Goal: Transaction & Acquisition: Obtain resource

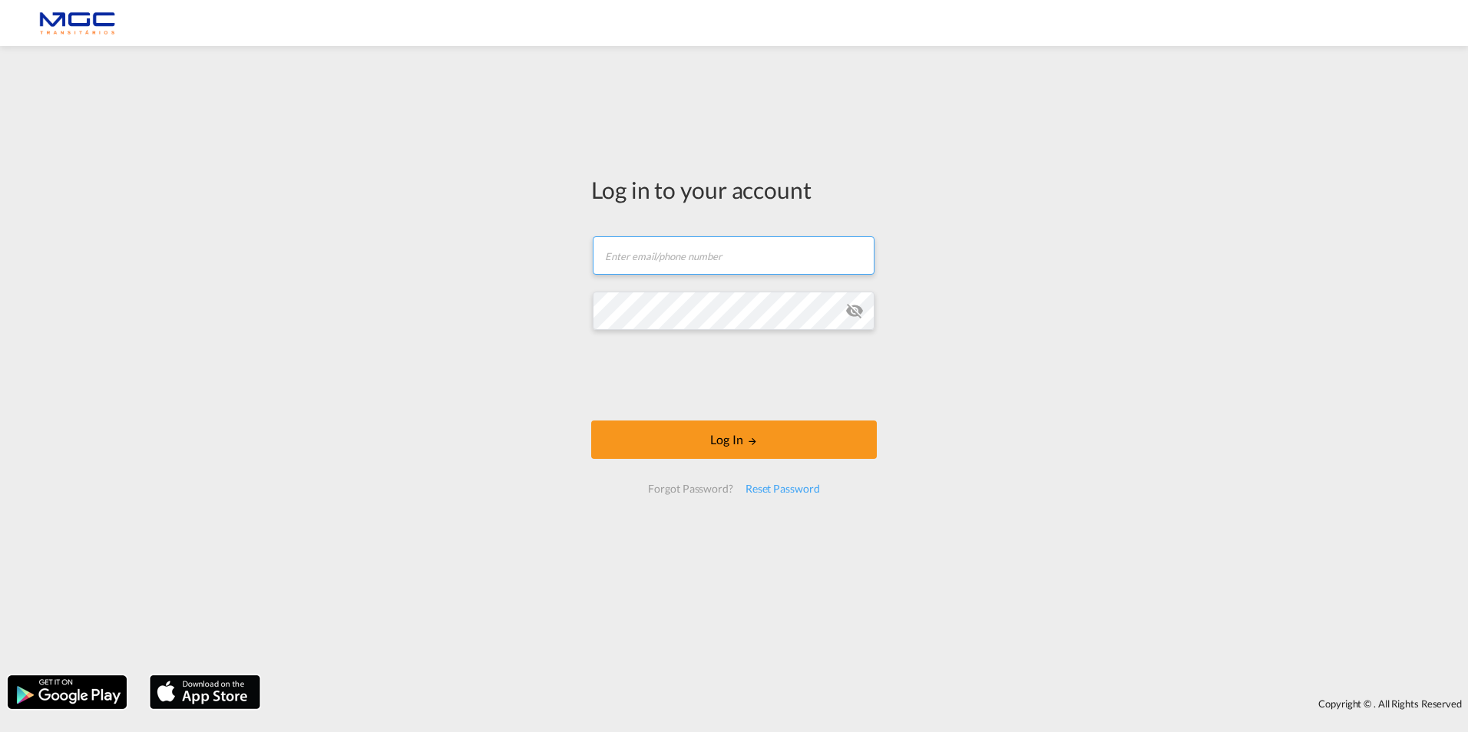
click at [727, 272] on input "text" at bounding box center [734, 255] width 282 height 38
type input "[EMAIL_ADDRESS][DOMAIN_NAME]"
click at [591, 421] on button "Log In" at bounding box center [734, 440] width 286 height 38
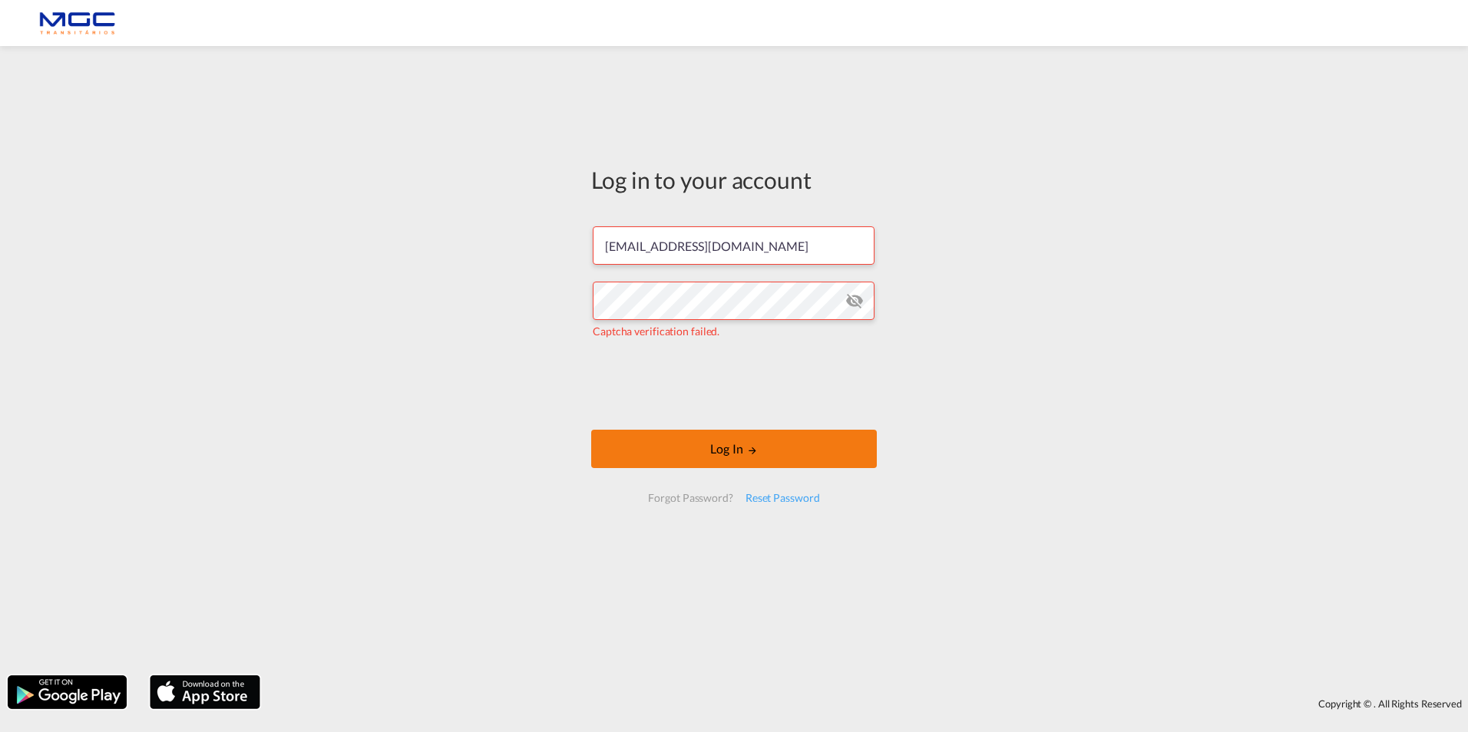
click at [762, 458] on button "Log In" at bounding box center [734, 449] width 286 height 38
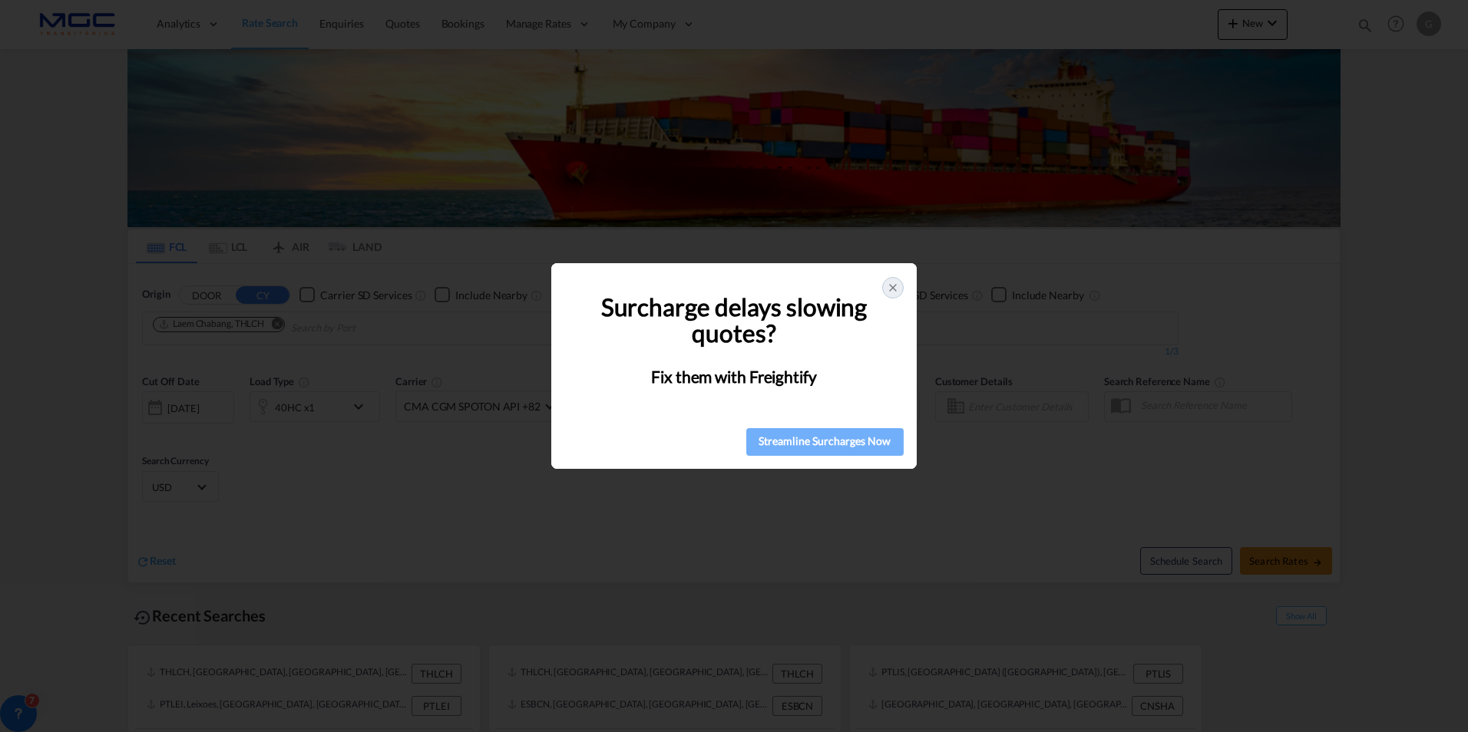
click at [849, 435] on div "Streamline Surcharges Now" at bounding box center [825, 441] width 148 height 23
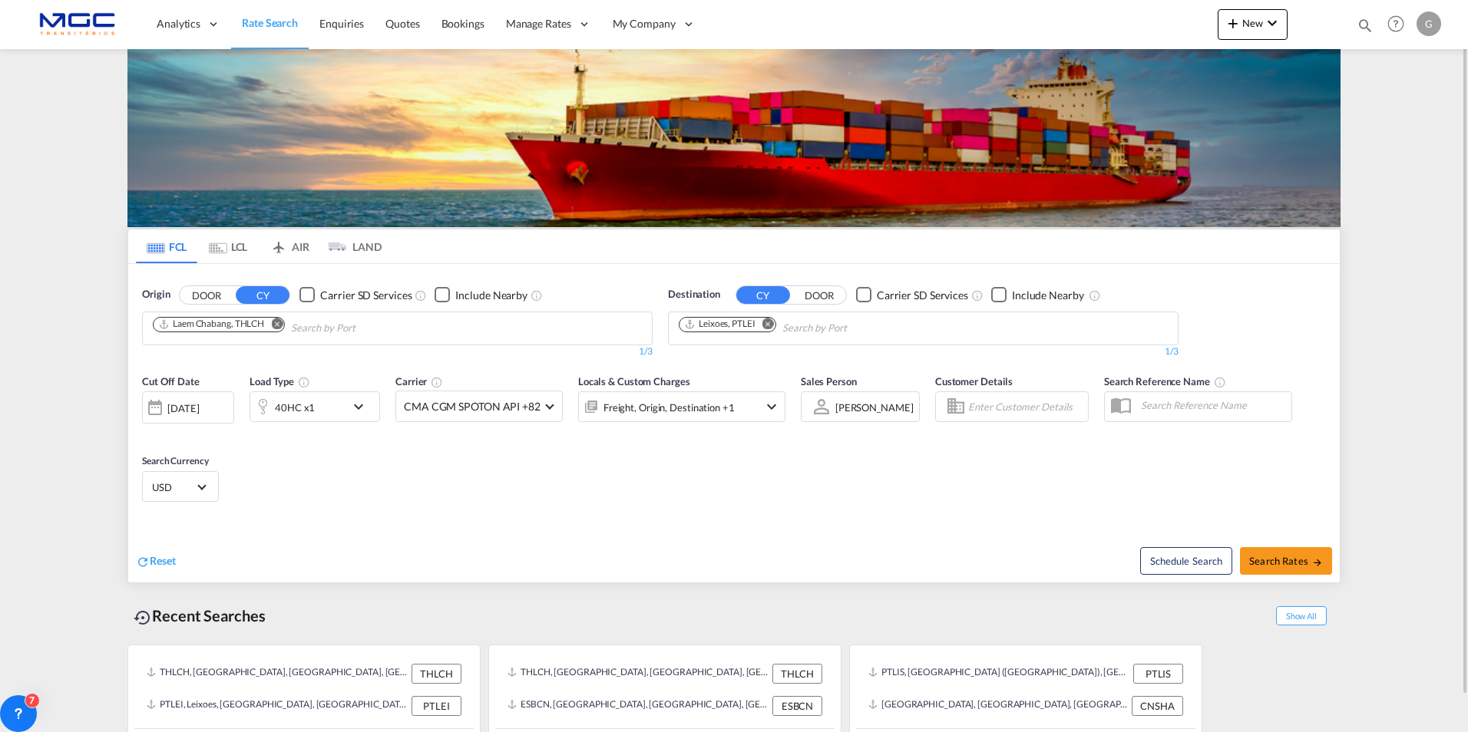
click at [326, 326] on input "Chips input." at bounding box center [364, 328] width 146 height 25
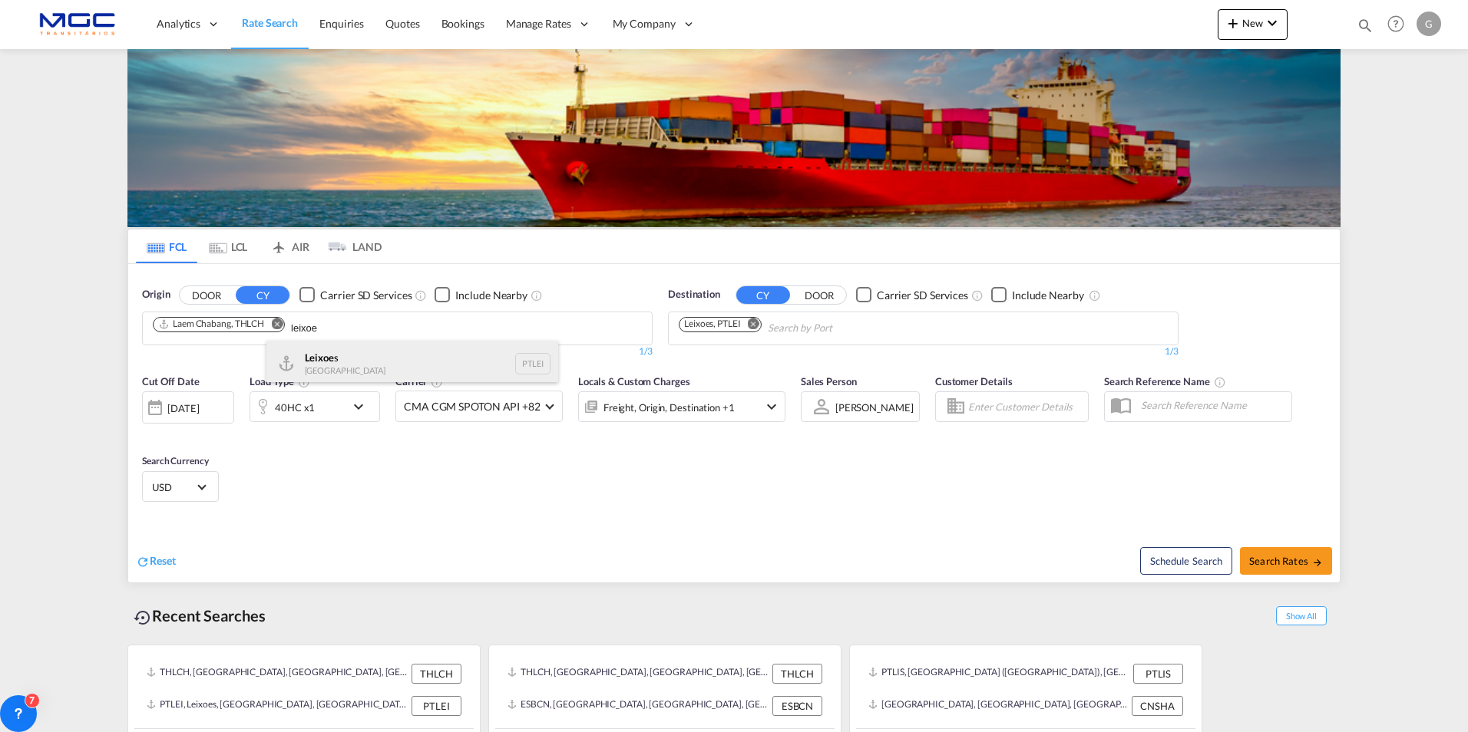
type input "leixoe"
click at [327, 356] on div "Leixoe s Portugal PTLEI" at bounding box center [412, 364] width 292 height 46
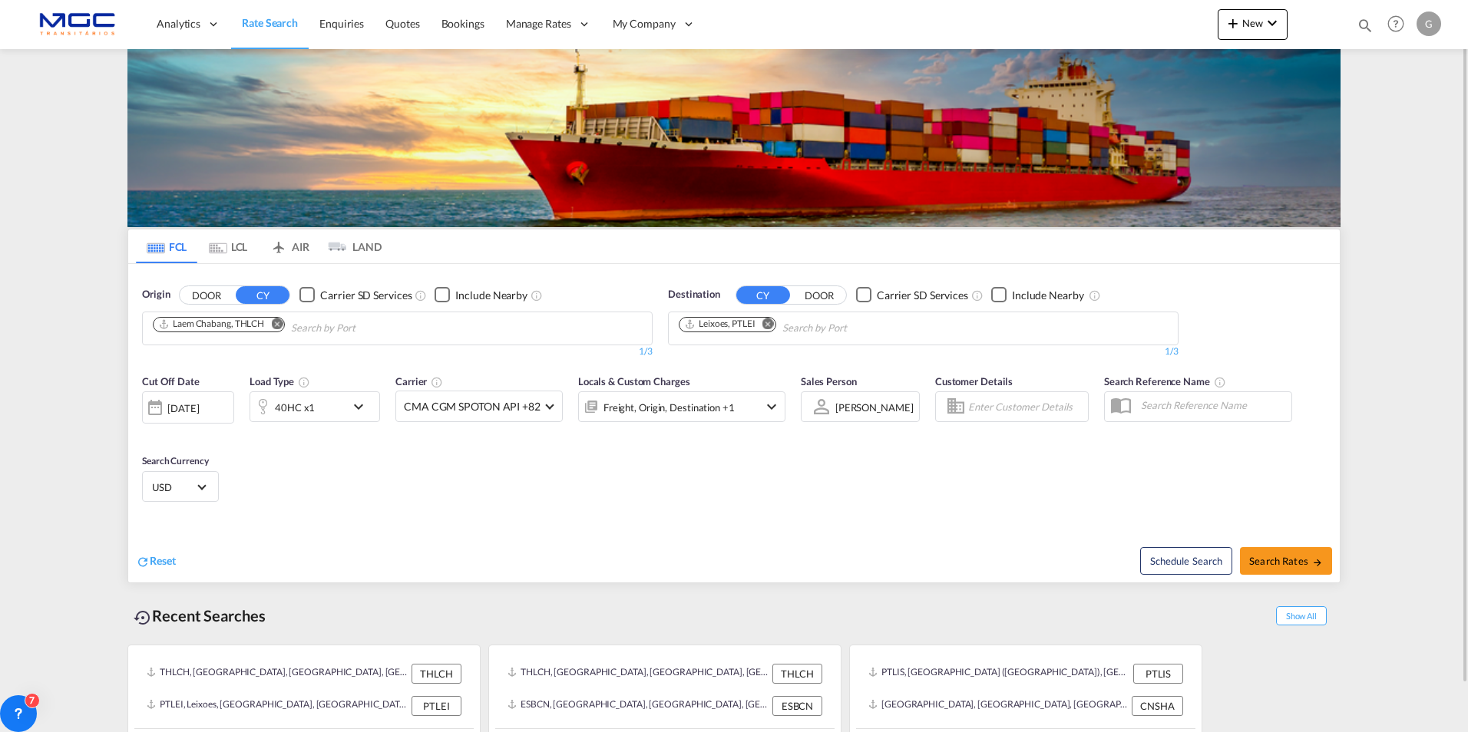
click at [277, 322] on md-icon "Remove" at bounding box center [277, 324] width 12 height 12
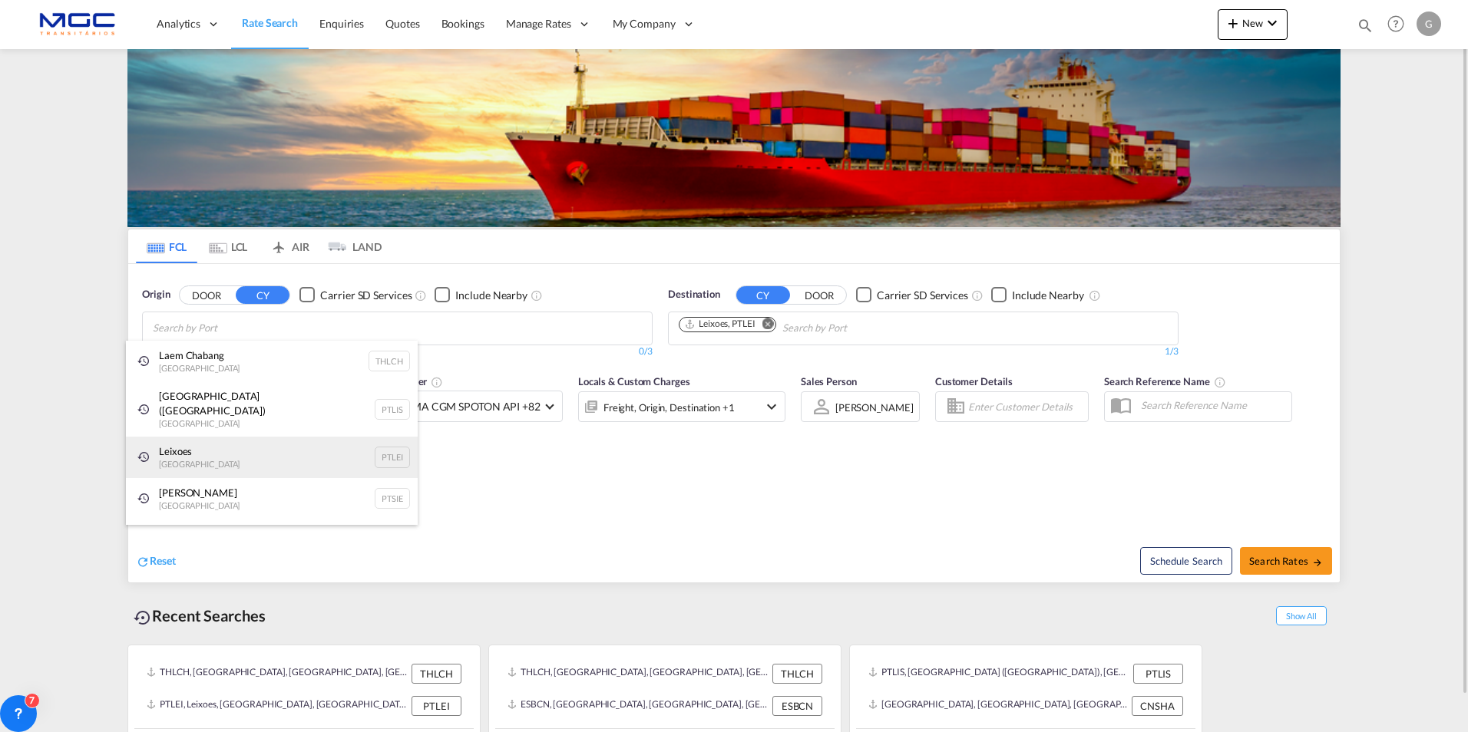
click at [392, 437] on div "Leixoes Portugal PTLEI" at bounding box center [272, 457] width 292 height 41
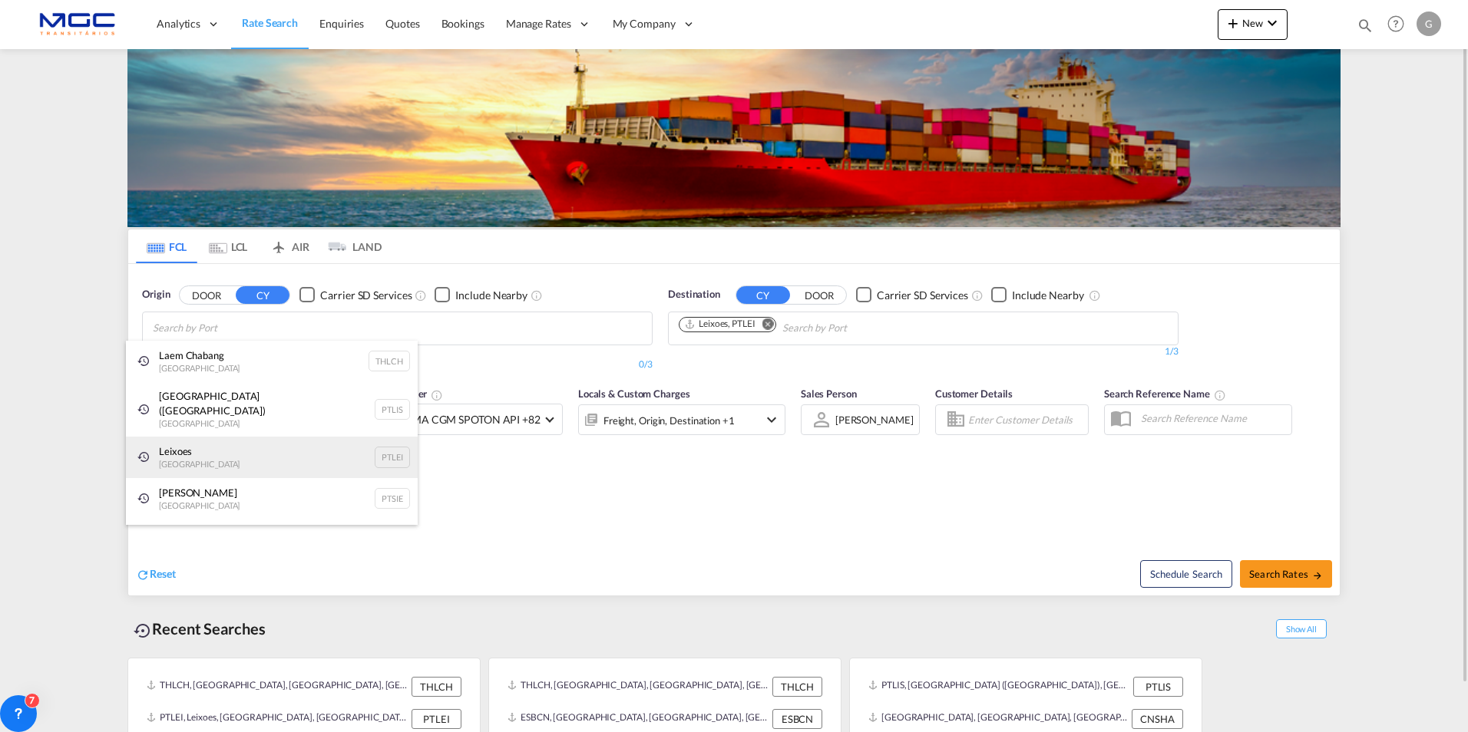
click at [177, 441] on div "Leixoes Portugal PTLEI" at bounding box center [272, 457] width 292 height 41
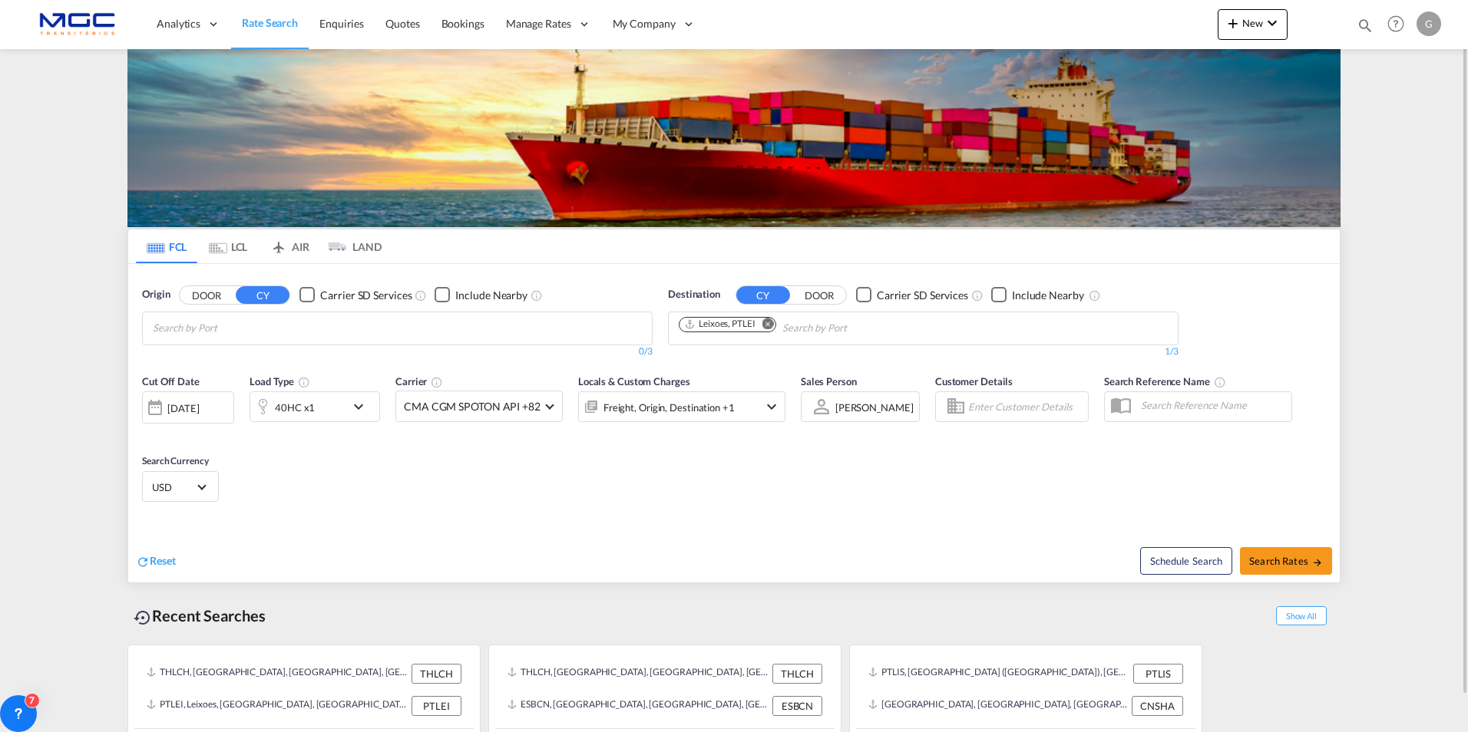
click at [304, 312] on md-chips-wrap "Chips container with autocompletion. Enter the text area, type text to search, …" at bounding box center [227, 326] width 154 height 28
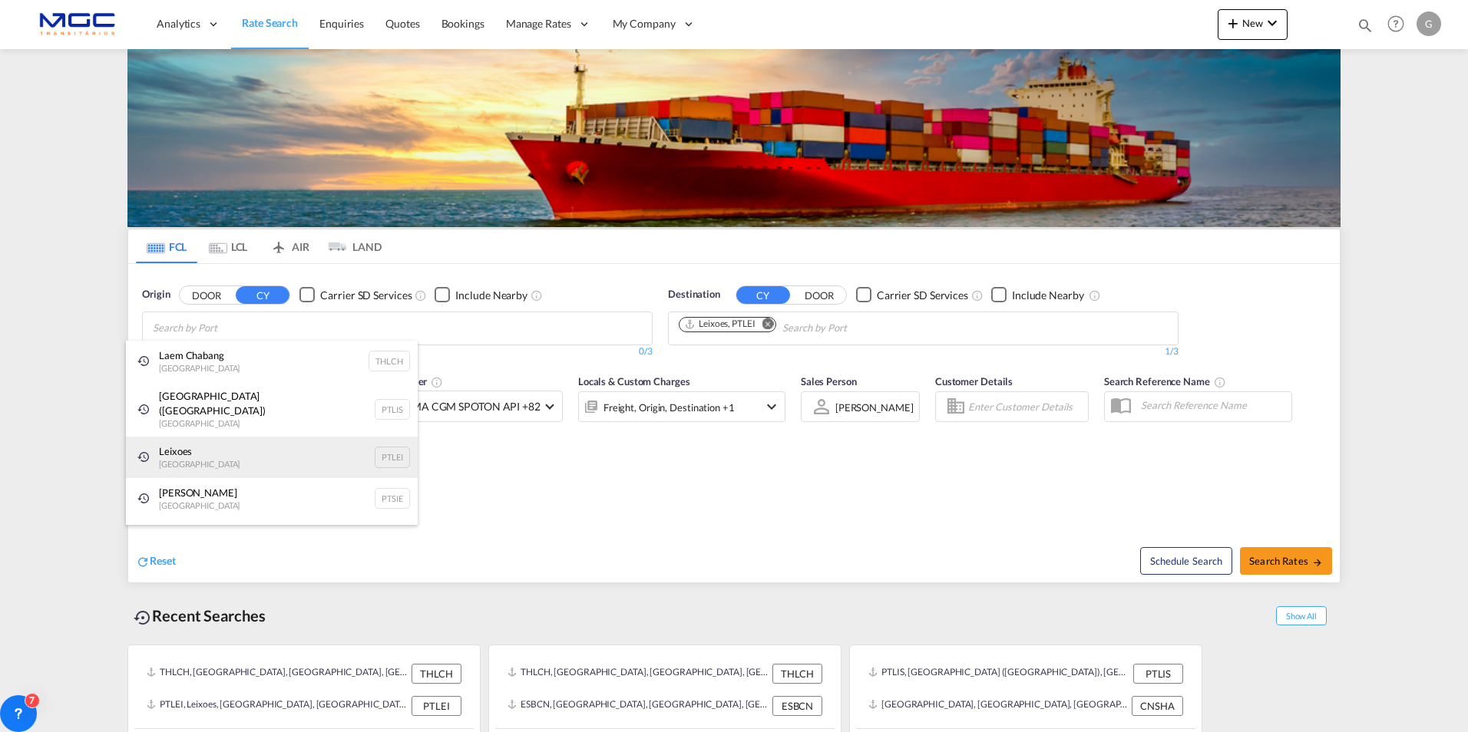
click at [376, 441] on div "Leixoes Portugal PTLEI" at bounding box center [272, 457] width 292 height 41
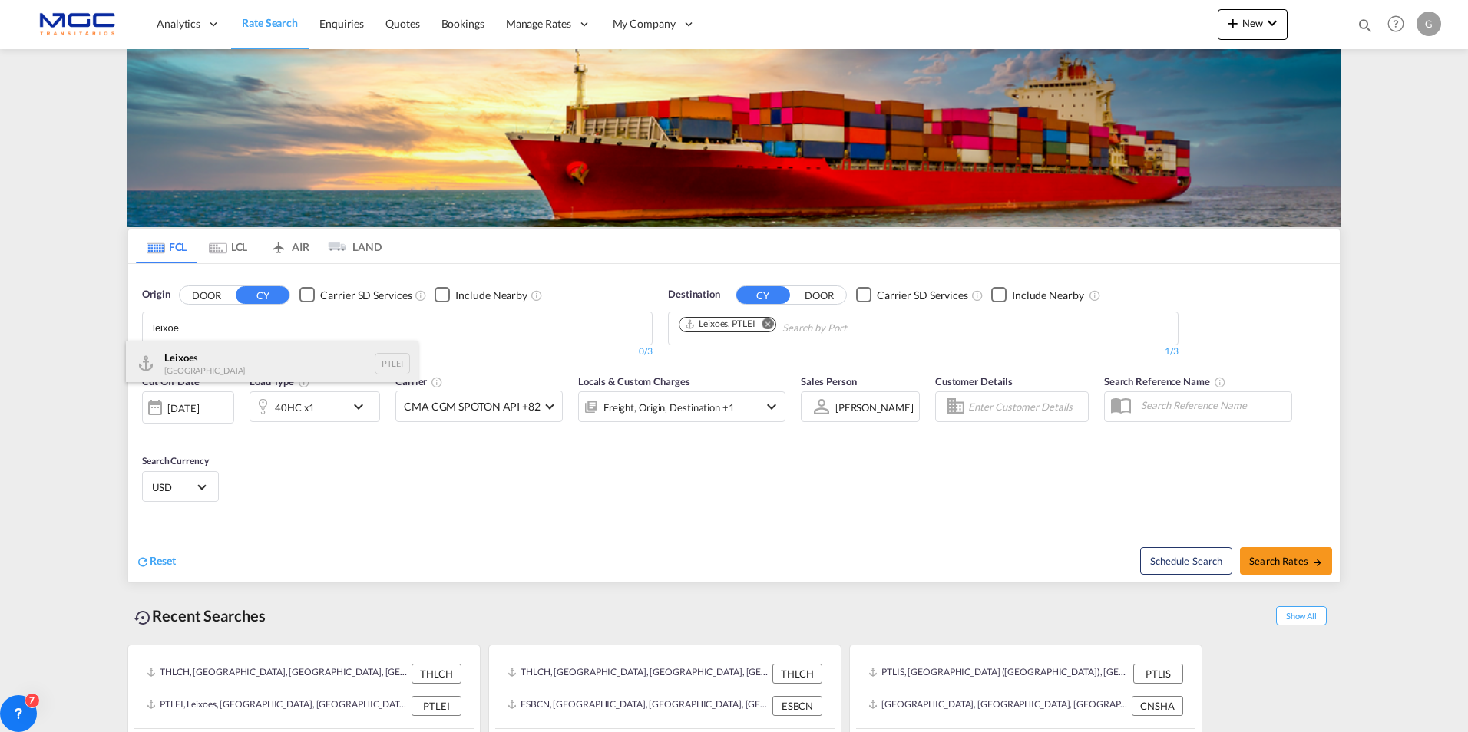
type input "leixoe"
click at [181, 366] on div "Leixoe s Portugal PTLEI" at bounding box center [272, 364] width 292 height 46
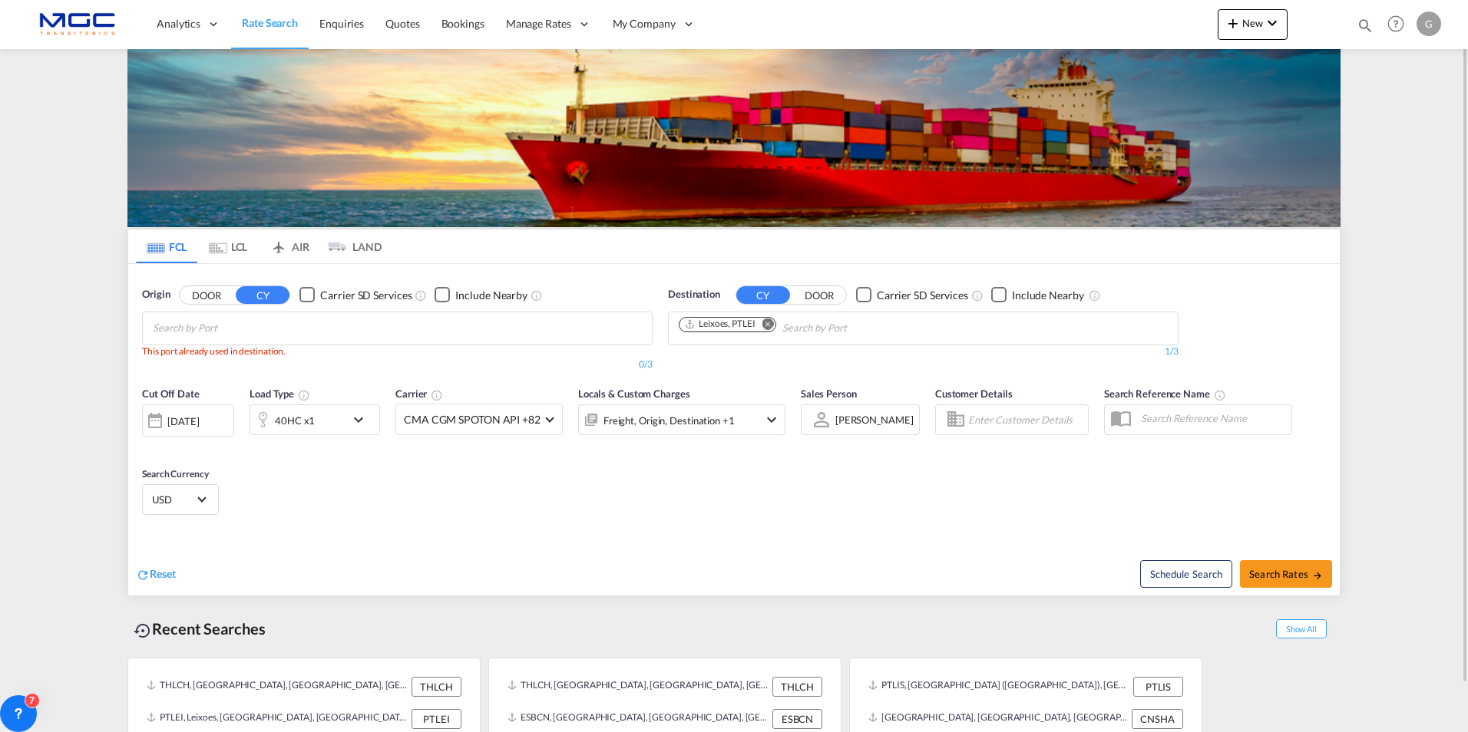
click at [768, 323] on md-icon "Remove" at bounding box center [768, 324] width 12 height 12
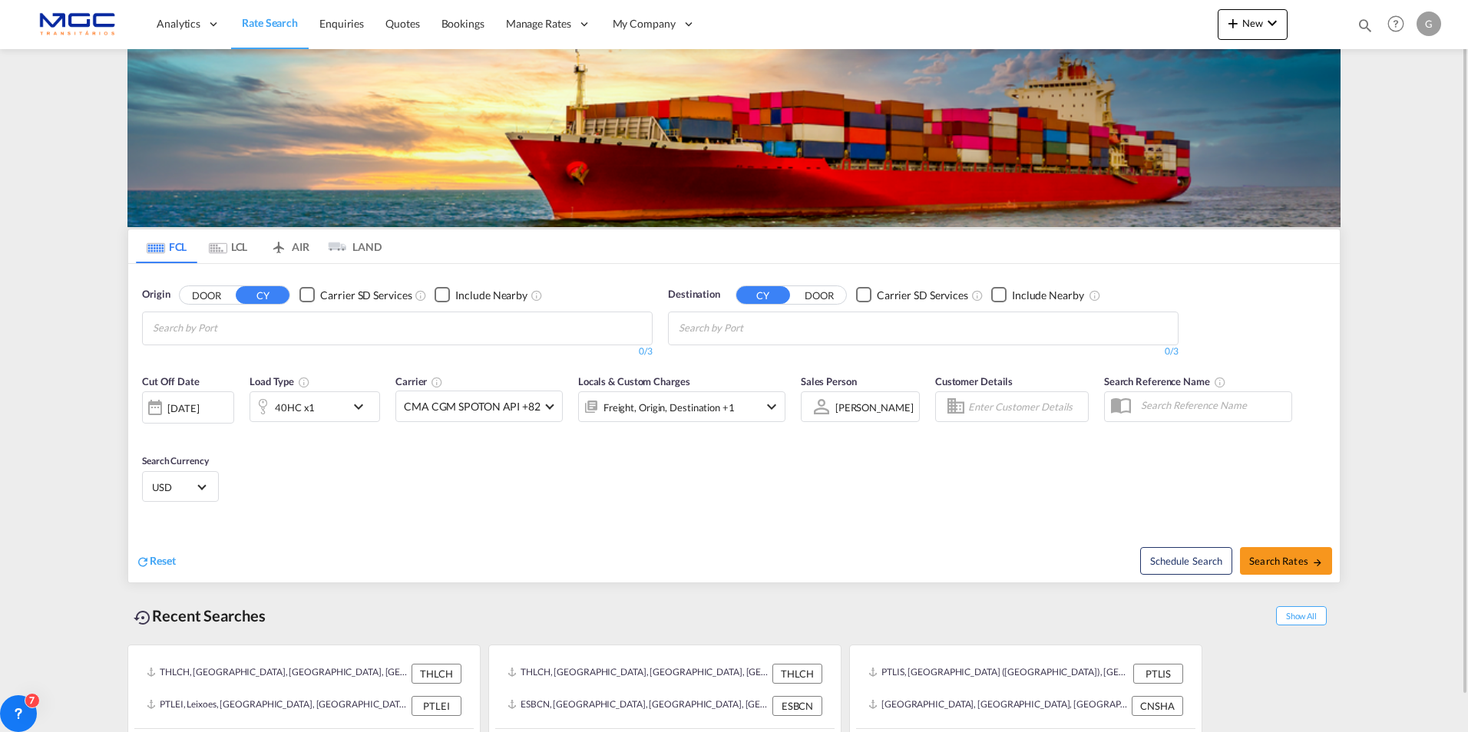
click at [224, 320] on body "Analytics Reports Dashboard Rate Search Enquiries Quotes Bookings" at bounding box center [734, 366] width 1468 height 732
click at [304, 299] on div "Checkbox No Ink" at bounding box center [306, 294] width 15 height 15
click at [273, 329] on body "Analytics Reports Dashboard Rate Search Enquiries Quotes Bookings" at bounding box center [734, 366] width 1468 height 732
type input "4"
click at [216, 291] on button "DOOR" at bounding box center [207, 295] width 54 height 18
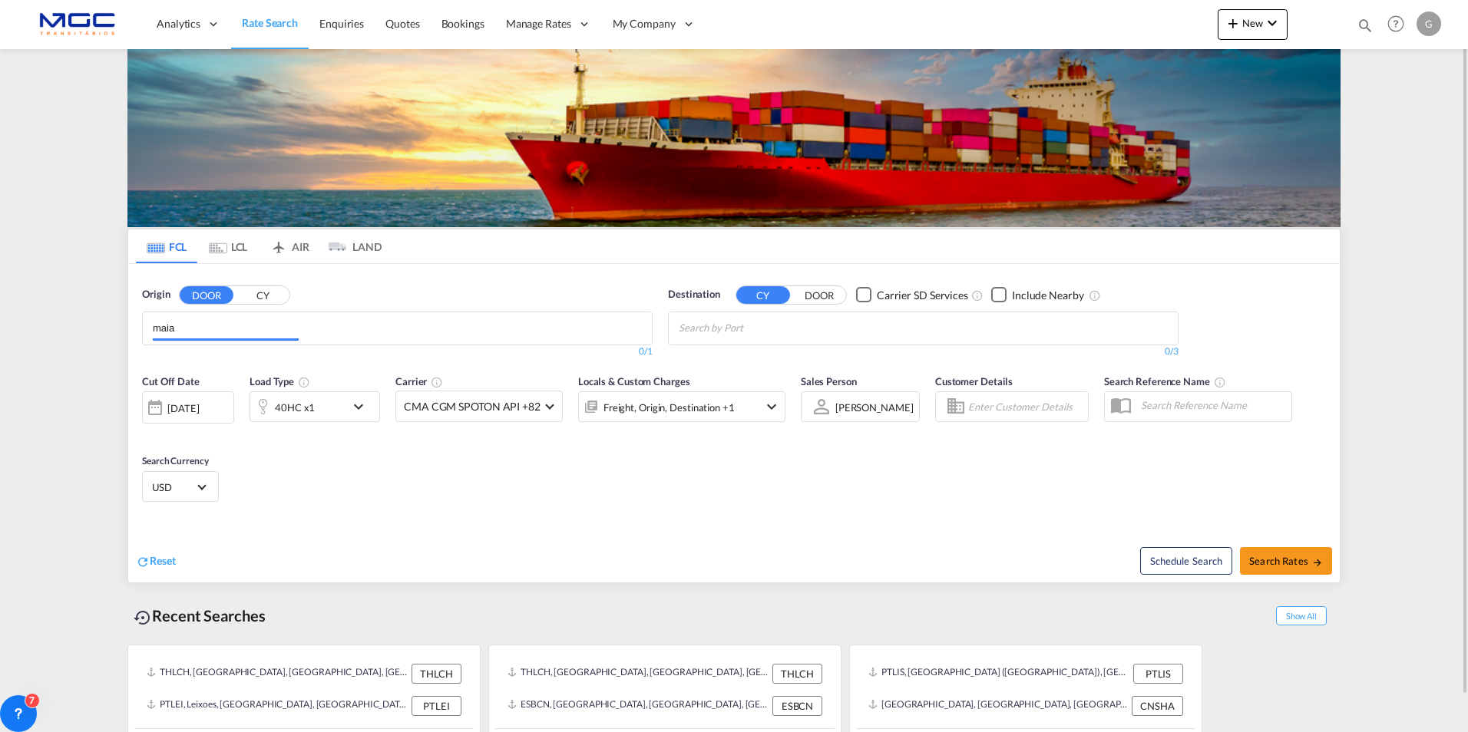
click at [216, 329] on input "maia" at bounding box center [226, 328] width 146 height 25
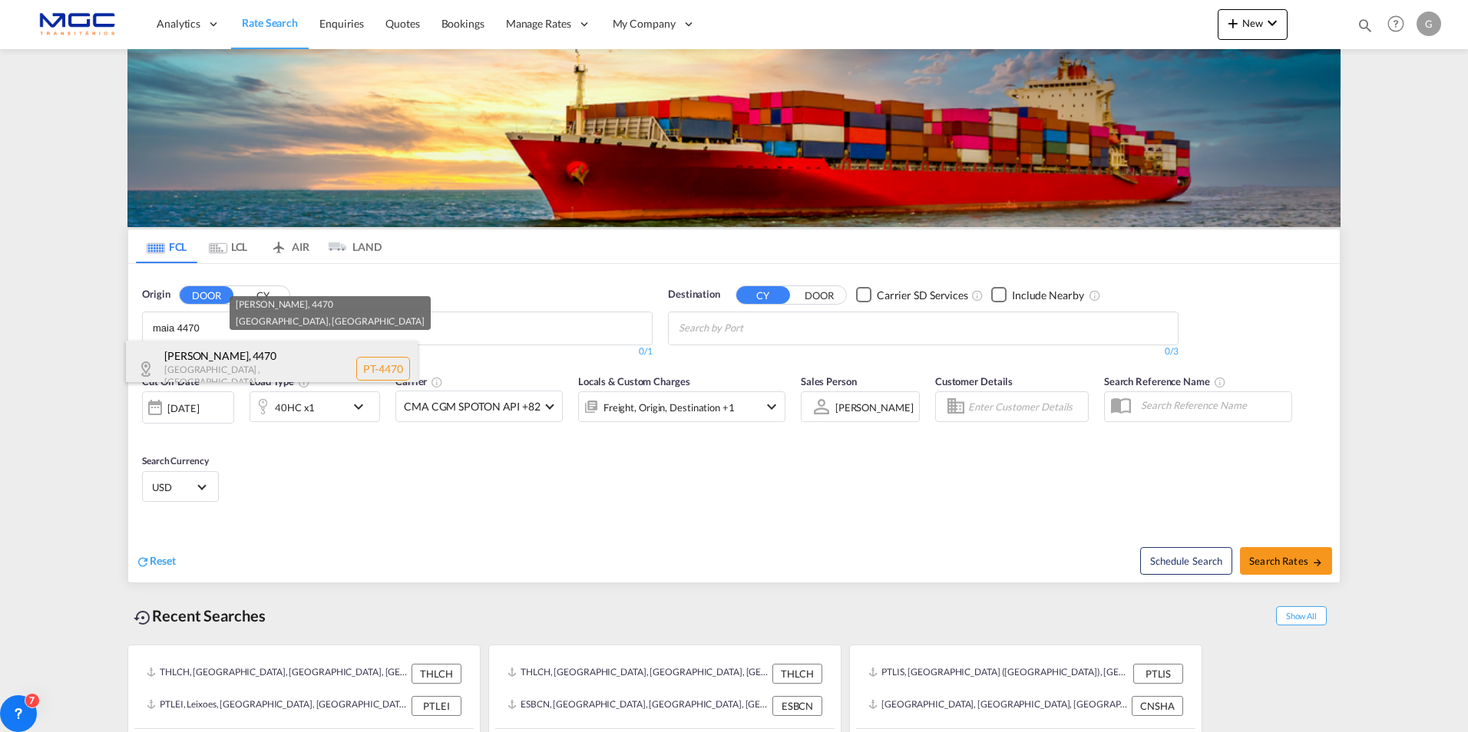
type input "maia 4470"
click at [216, 358] on div "Maia , [GEOGRAPHIC_DATA] , [GEOGRAPHIC_DATA] PT-4470" at bounding box center [272, 369] width 292 height 56
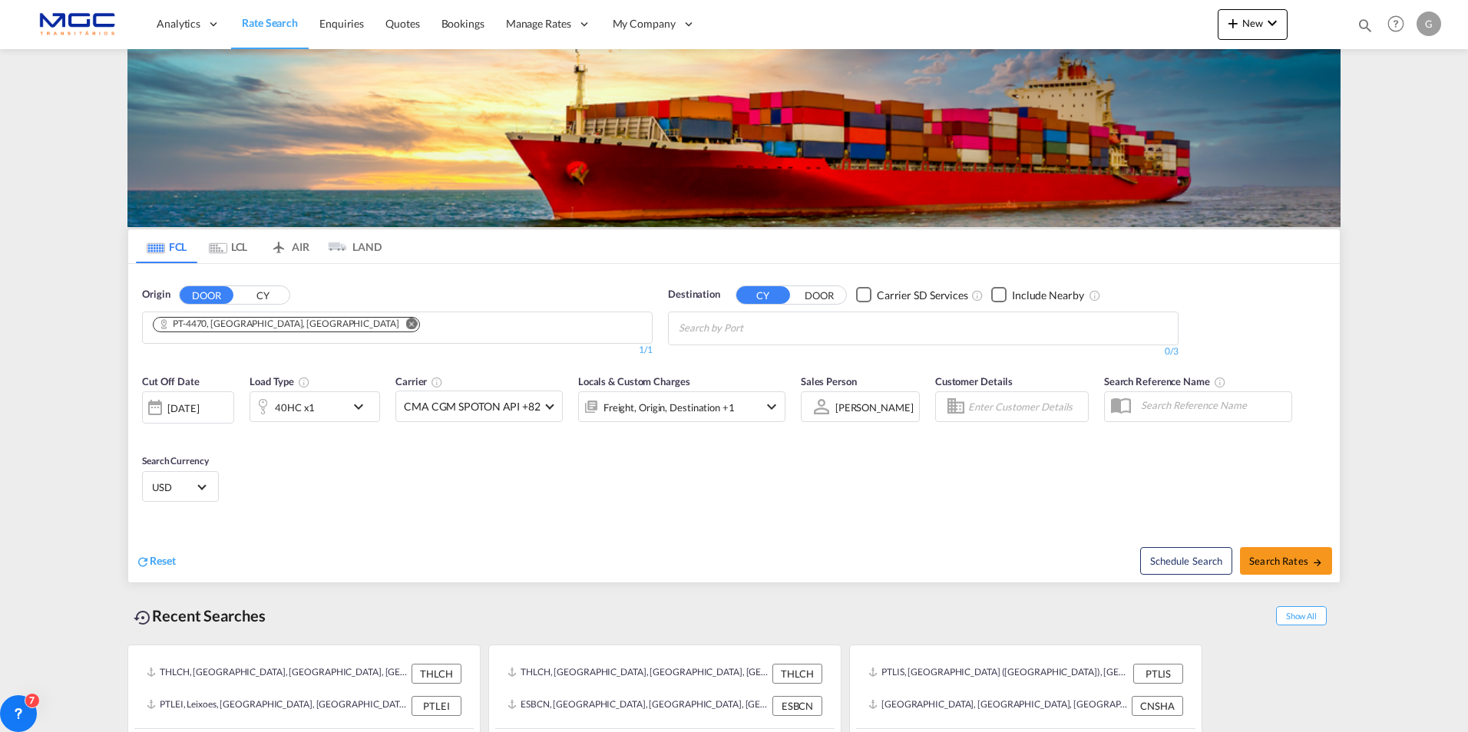
click at [737, 336] on body "Analytics Reports Dashboard Rate Search Enquiries Quotes Bookings" at bounding box center [734, 366] width 1468 height 732
type input "jeddah"
click at [706, 365] on div "Jeddah [GEOGRAPHIC_DATA] SAJED" at bounding box center [798, 364] width 292 height 46
click at [199, 415] on div "[DATE]" at bounding box center [182, 409] width 31 height 14
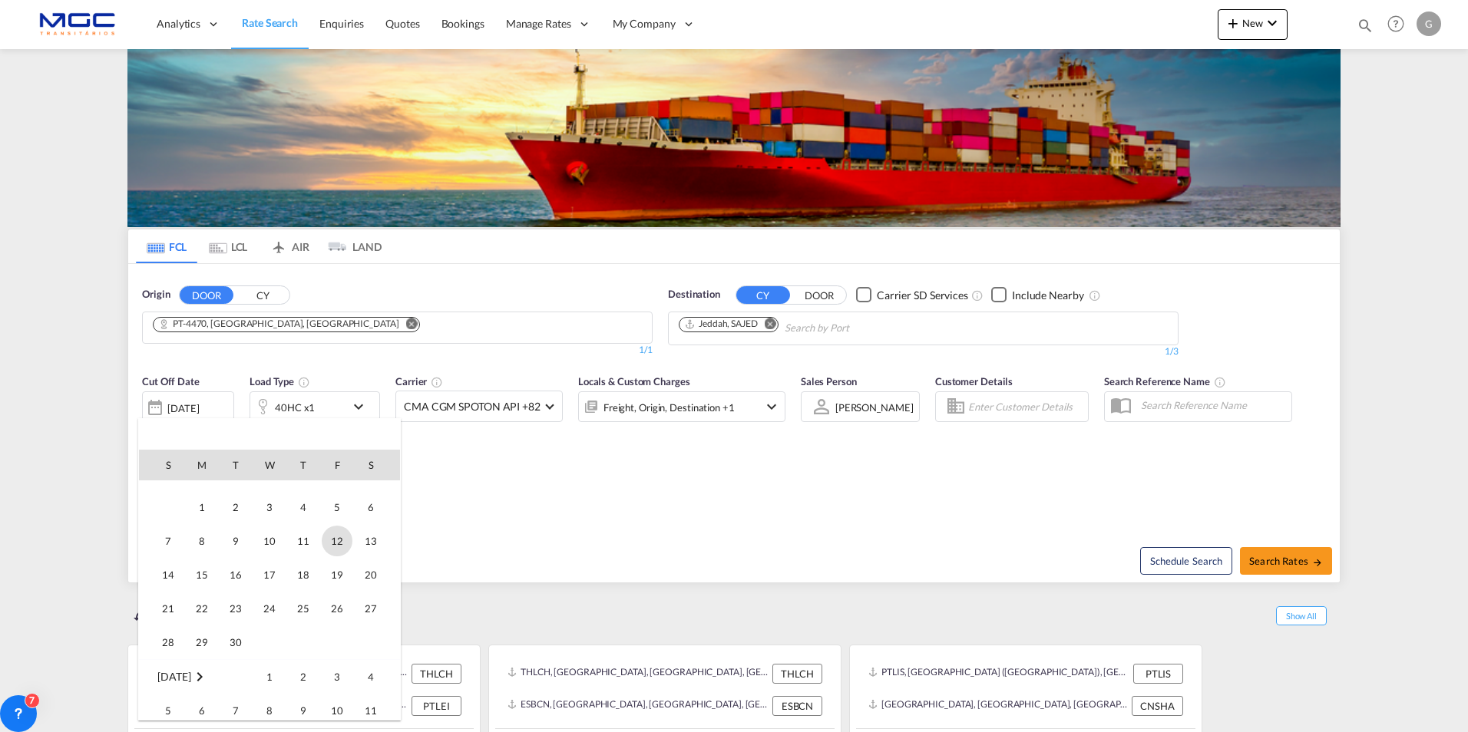
scroll to position [230, 0]
click at [240, 637] on span "30" at bounding box center [235, 640] width 31 height 31
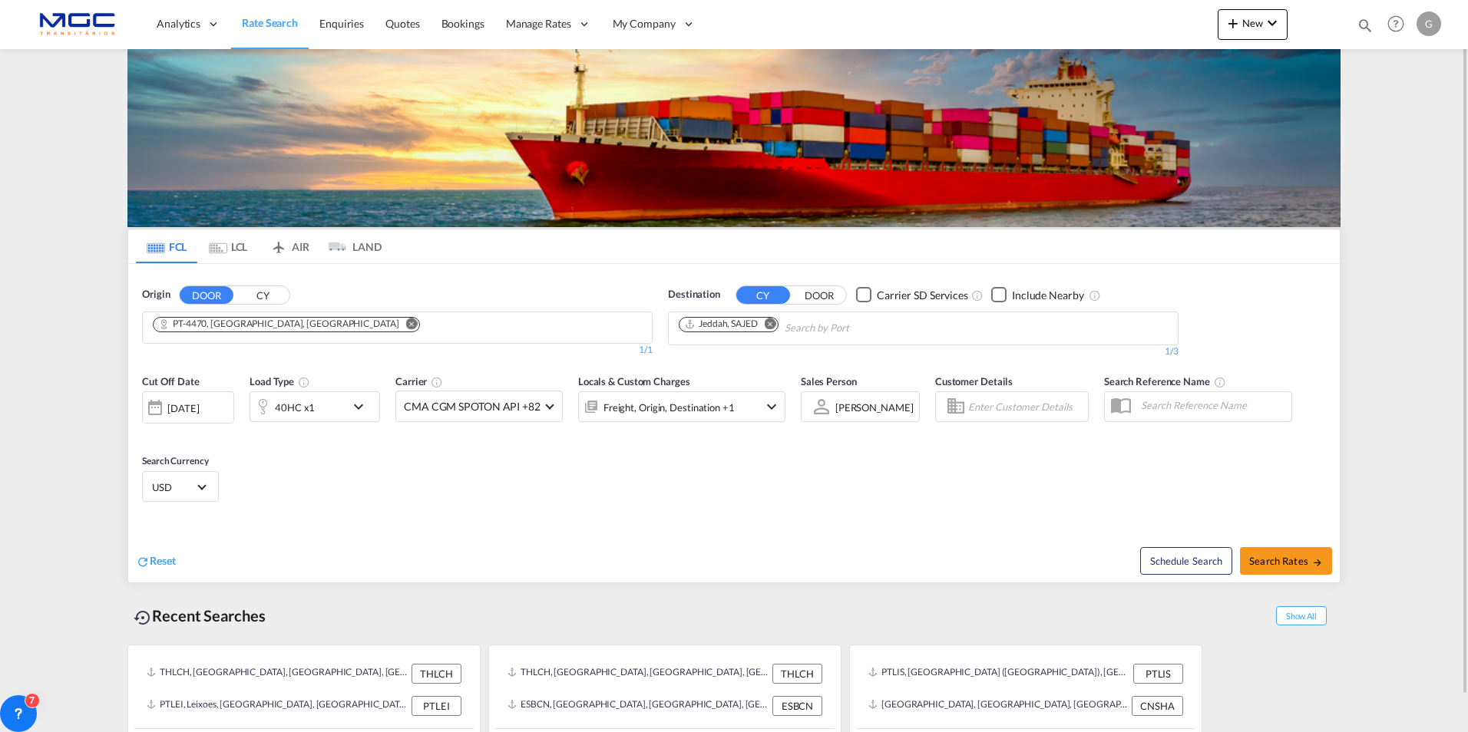
click at [357, 408] on md-icon "icon-chevron-down" at bounding box center [362, 407] width 26 height 18
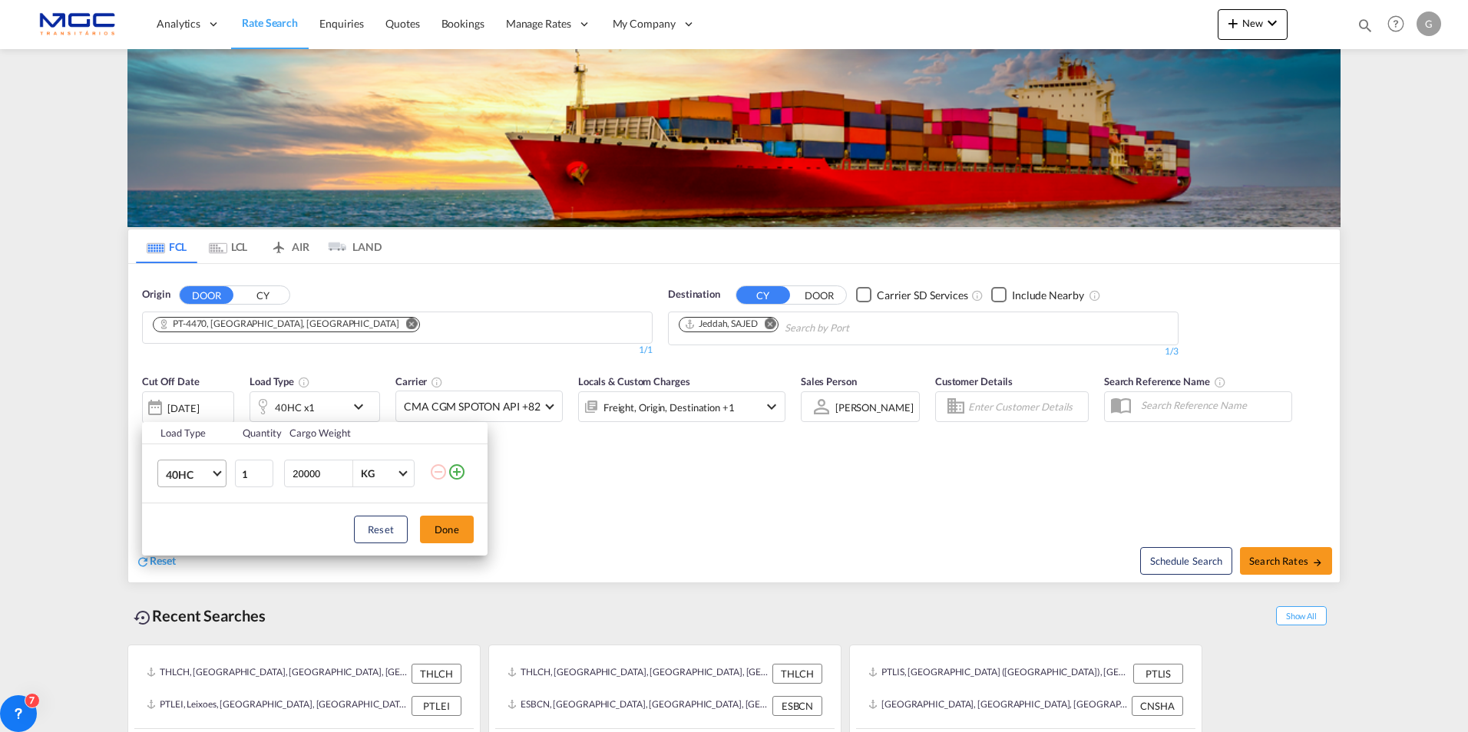
click at [216, 471] on span "Choose: \a40HC" at bounding box center [217, 472] width 8 height 8
click at [195, 394] on md-option "20GP" at bounding box center [206, 400] width 104 height 37
click at [438, 532] on button "Done" at bounding box center [447, 530] width 54 height 28
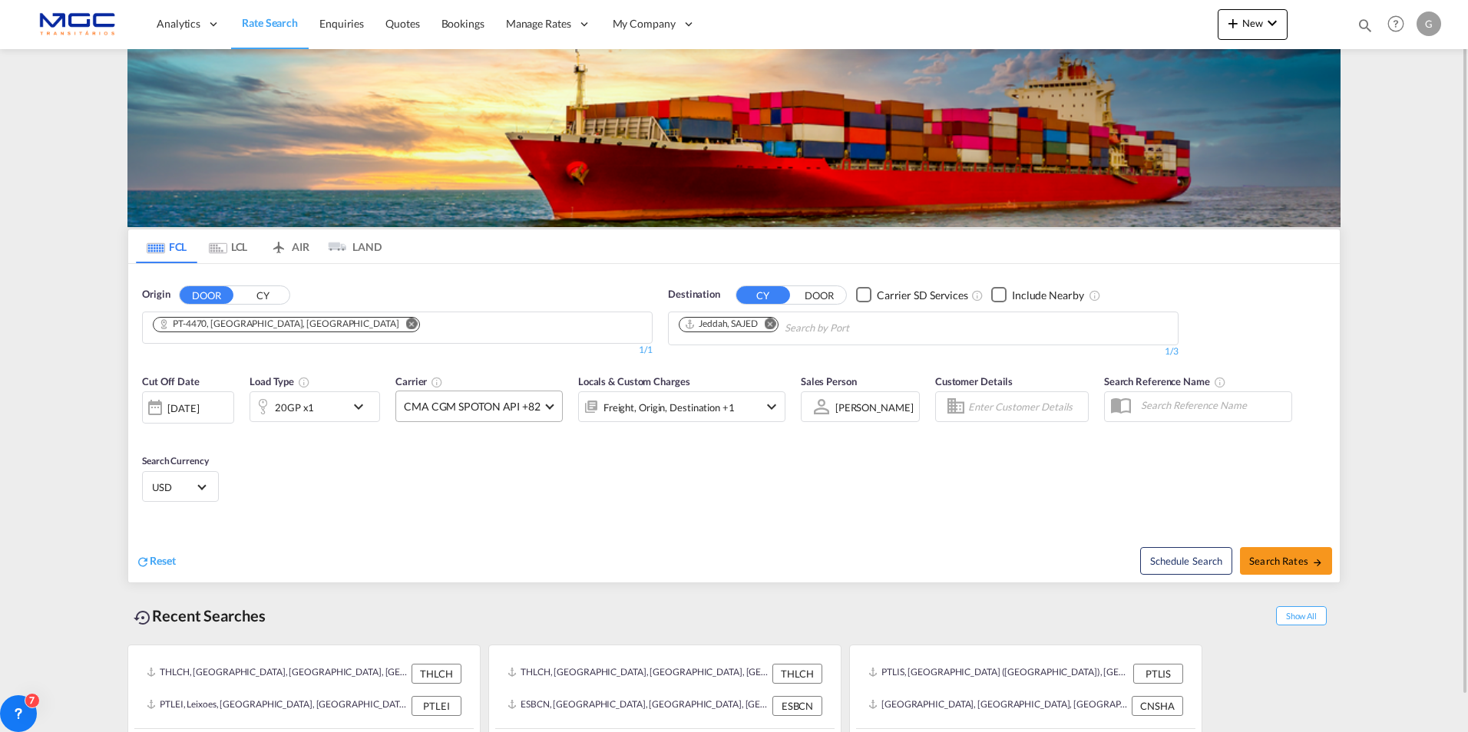
click at [516, 408] on span "CMA CGM SPOTON API +82" at bounding box center [472, 406] width 137 height 15
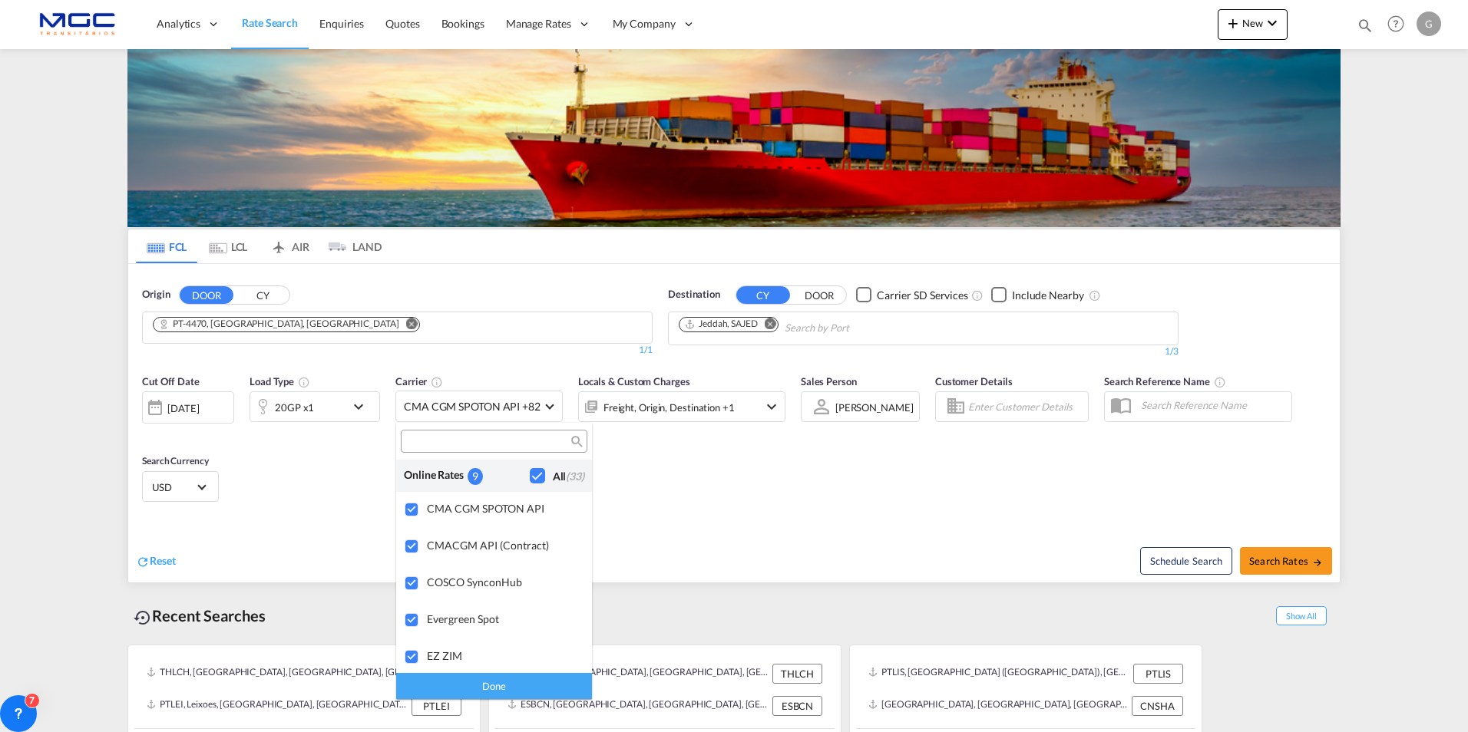
click at [429, 478] on div "Online Rates" at bounding box center [436, 476] width 64 height 16
click at [552, 414] on md-backdrop at bounding box center [734, 366] width 1468 height 732
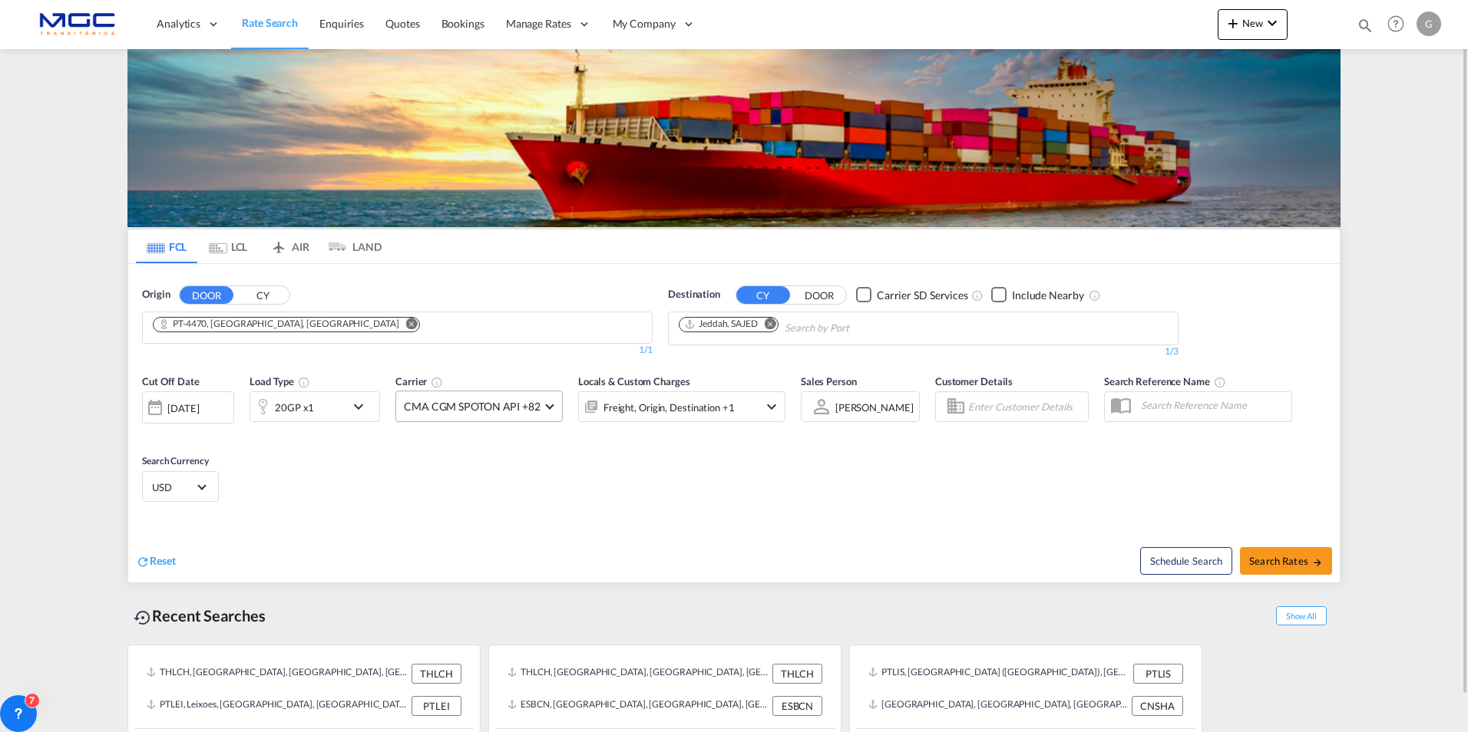
click at [552, 403] on md-select-value "CMA CGM SPOTON API +82" at bounding box center [479, 407] width 166 height 30
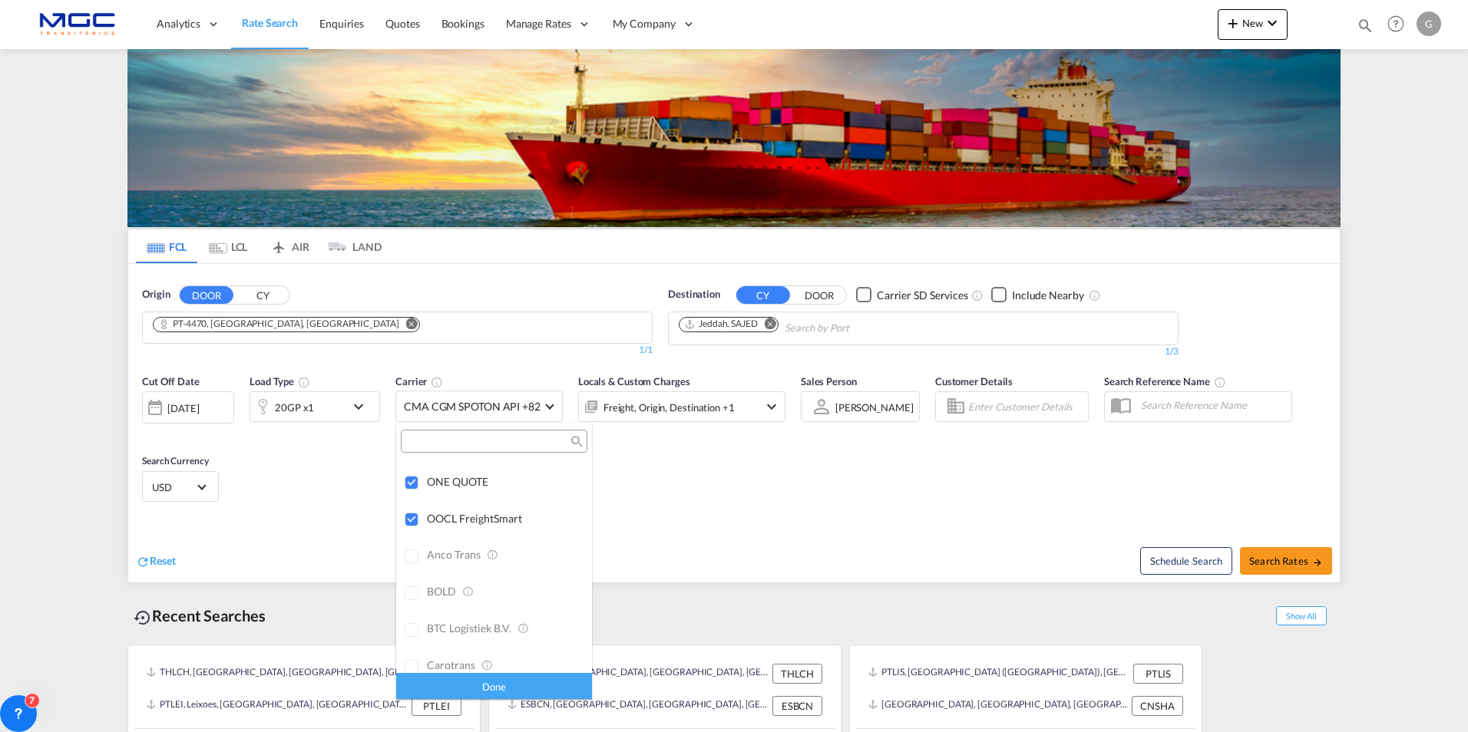
scroll to position [0, 0]
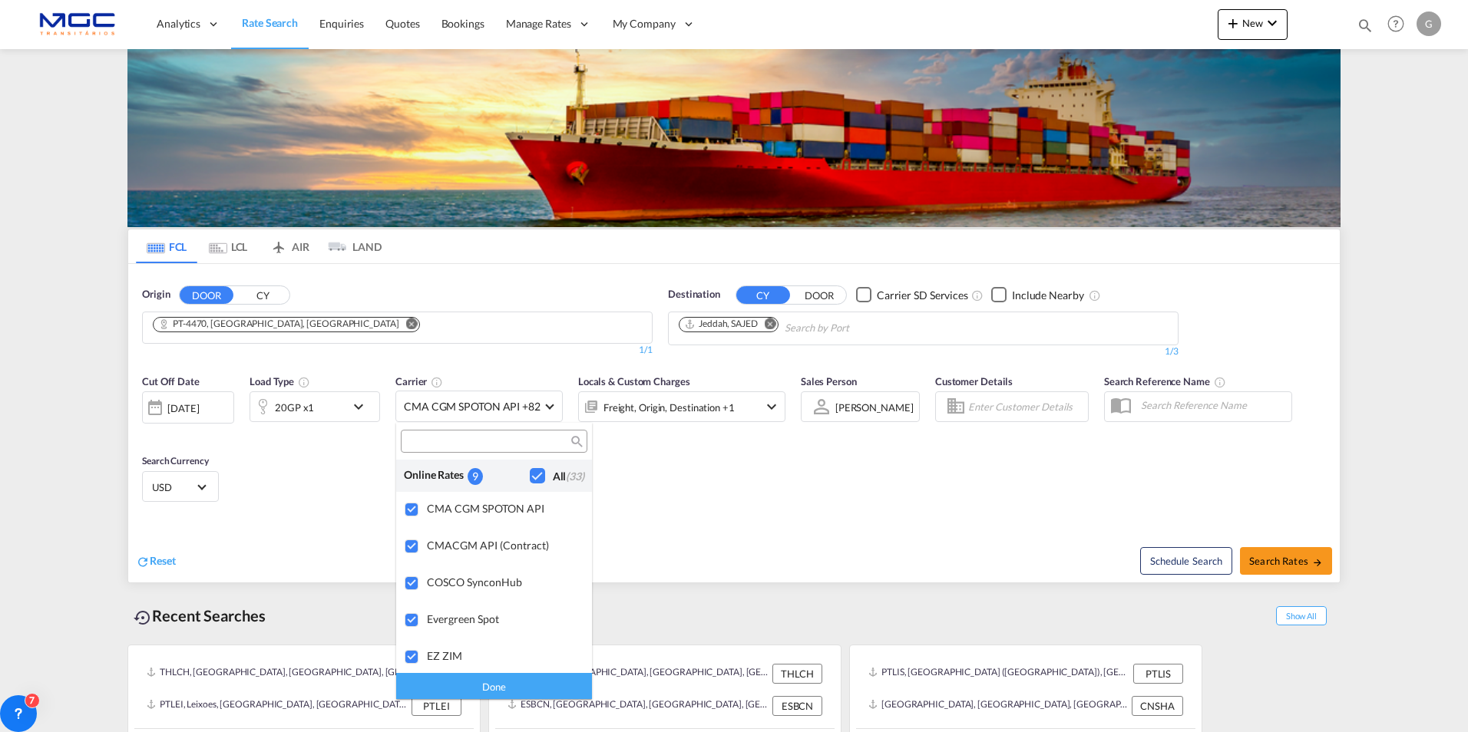
click at [663, 456] on md-backdrop at bounding box center [734, 366] width 1468 height 732
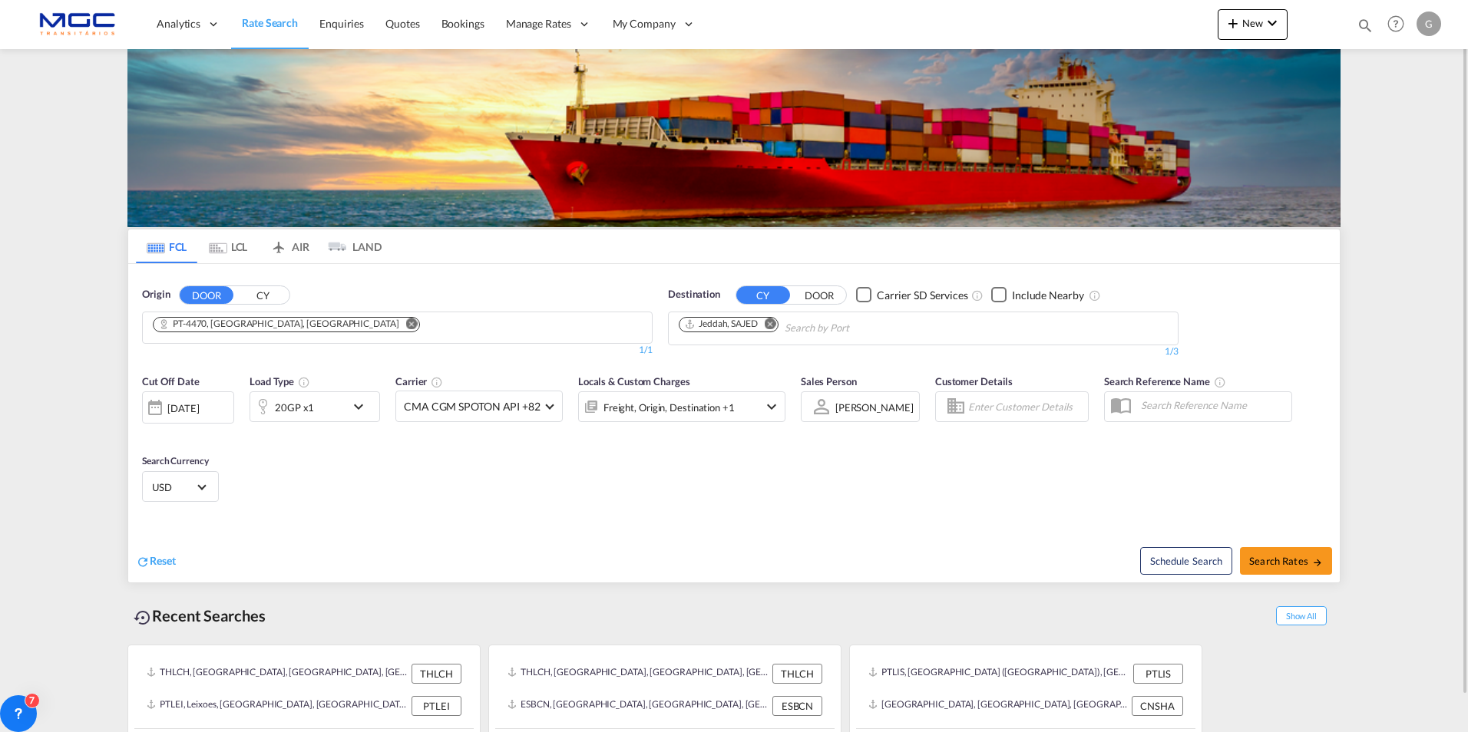
click at [765, 406] on md-icon "icon-chevron-down" at bounding box center [771, 407] width 18 height 18
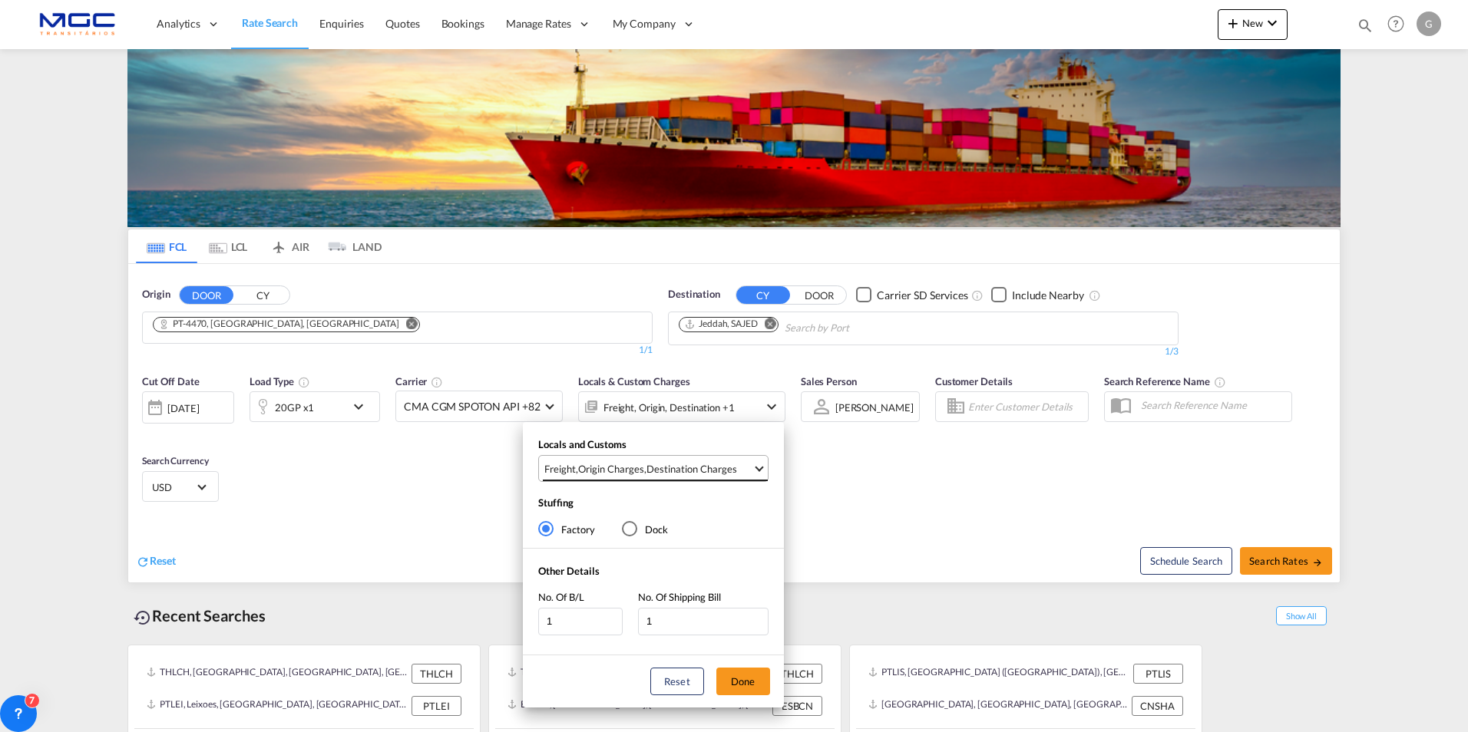
click at [761, 464] on span "Select Locals and Customs: \aFreight, \aOrigin Charges, \aDestination Charges" at bounding box center [759, 467] width 8 height 8
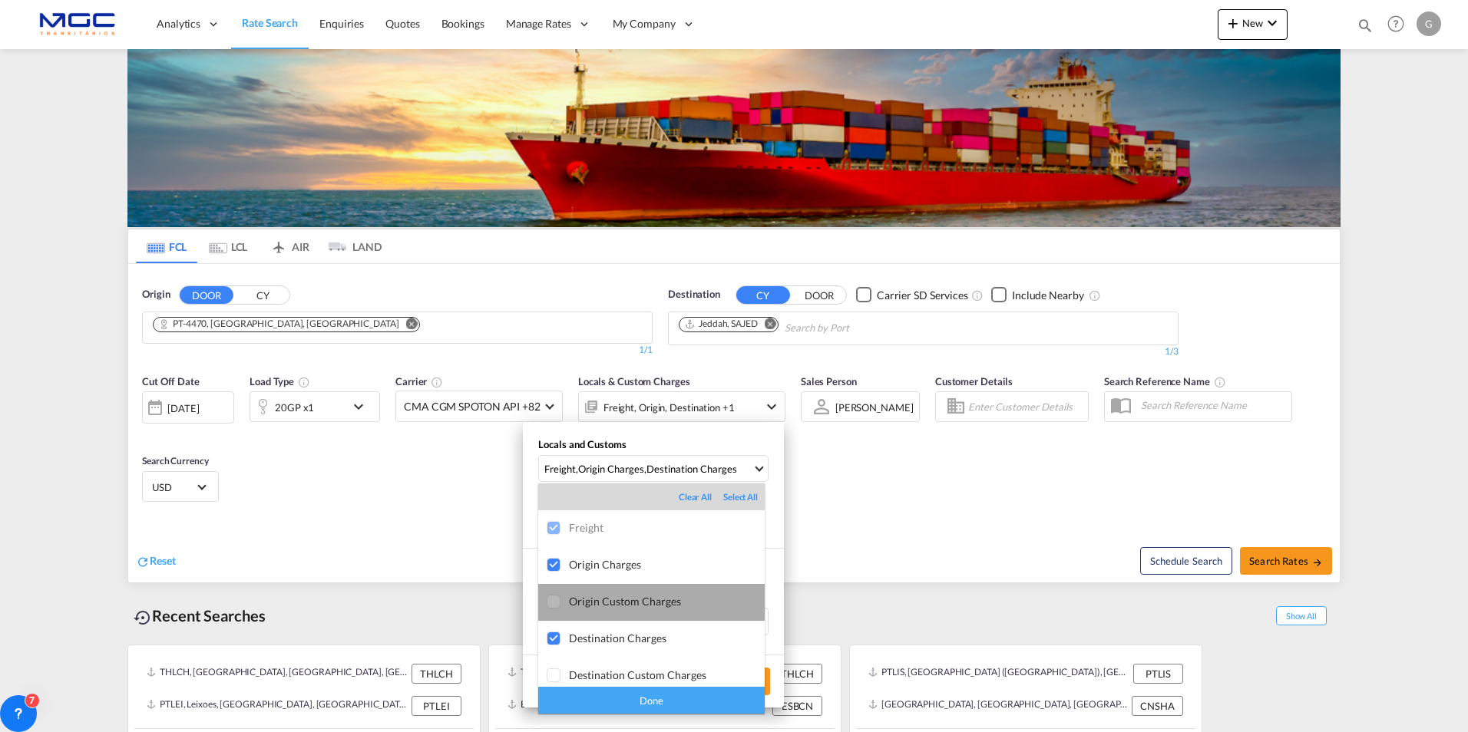
click at [670, 599] on div "Origin Custom Charges" at bounding box center [667, 601] width 196 height 13
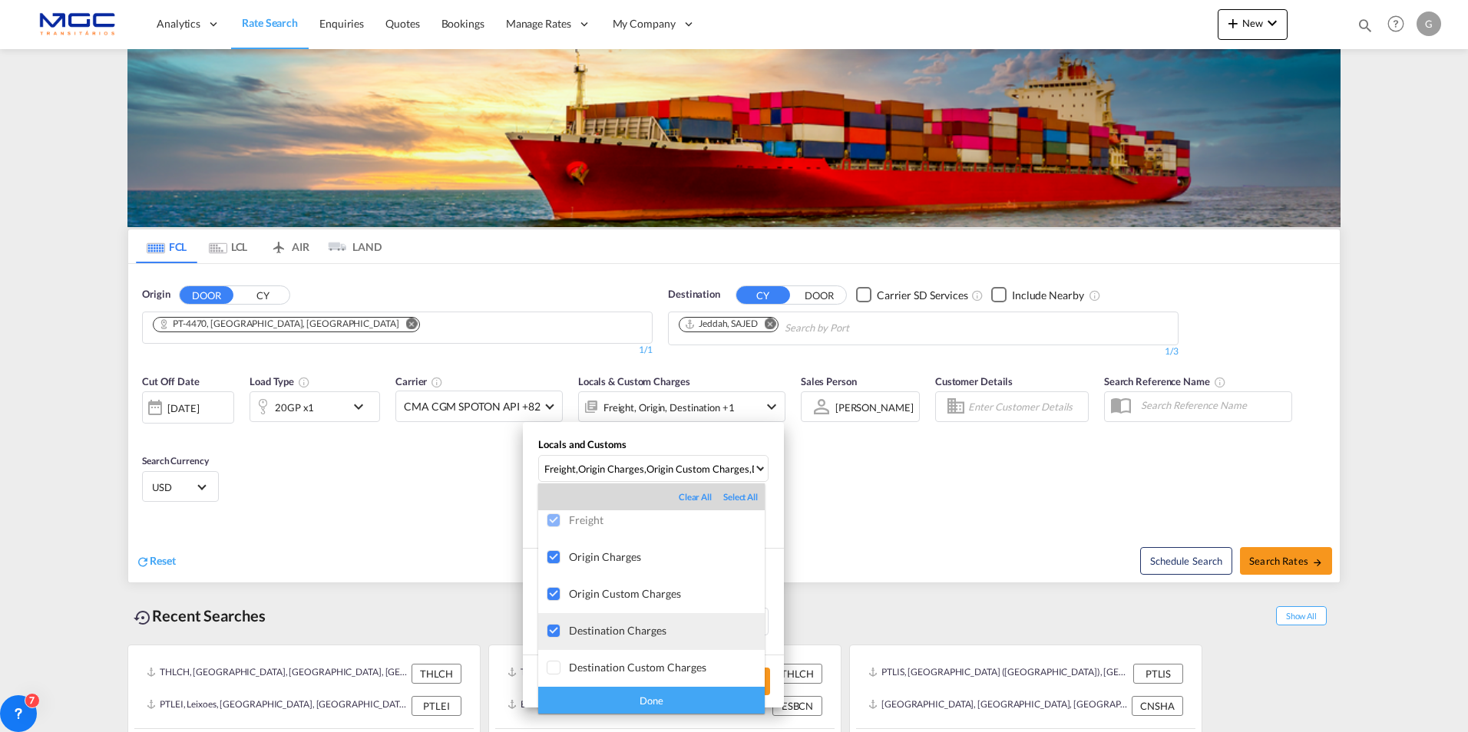
click at [551, 633] on div at bounding box center [554, 631] width 15 height 15
click at [626, 696] on div "Done" at bounding box center [651, 700] width 226 height 27
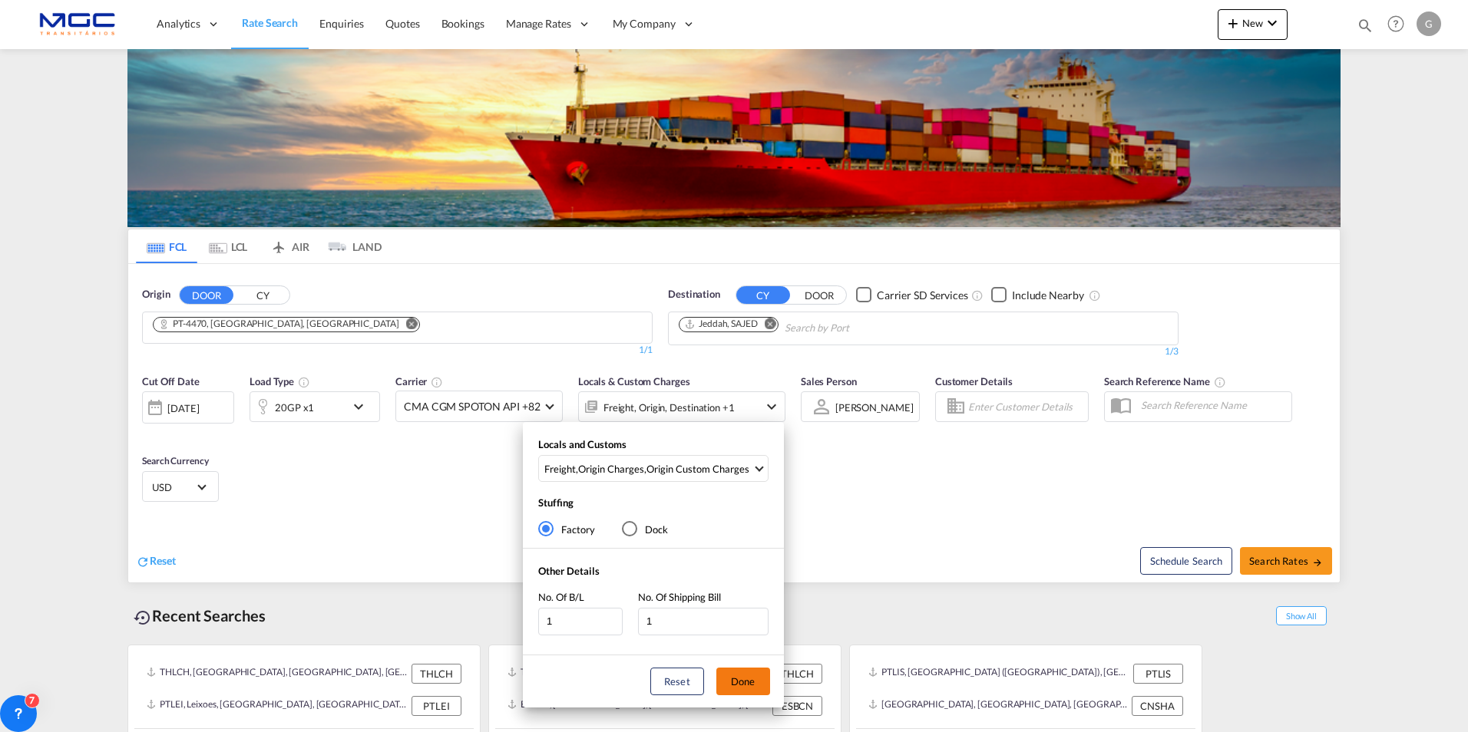
click at [730, 676] on button "Done" at bounding box center [743, 682] width 54 height 28
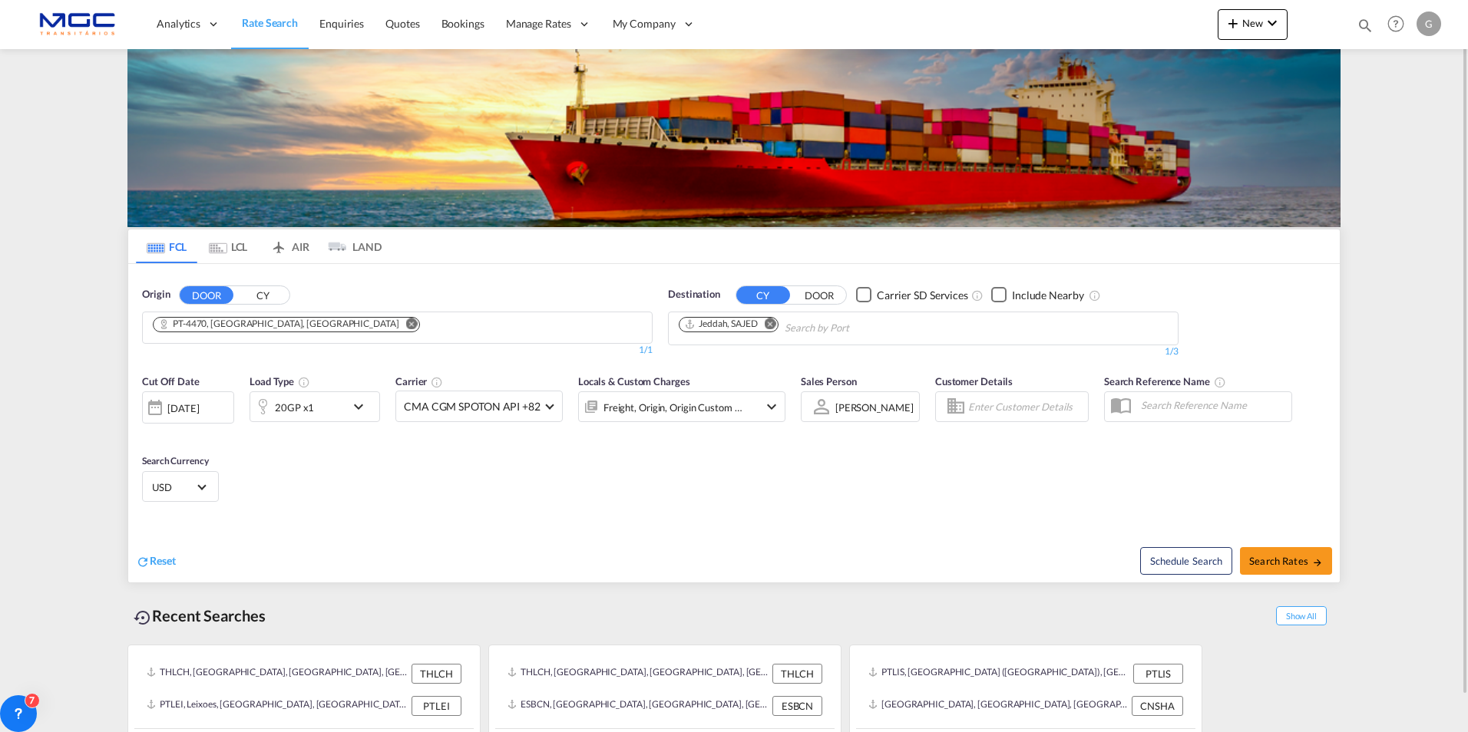
click at [207, 485] on md-select-value "USD" at bounding box center [180, 486] width 60 height 21
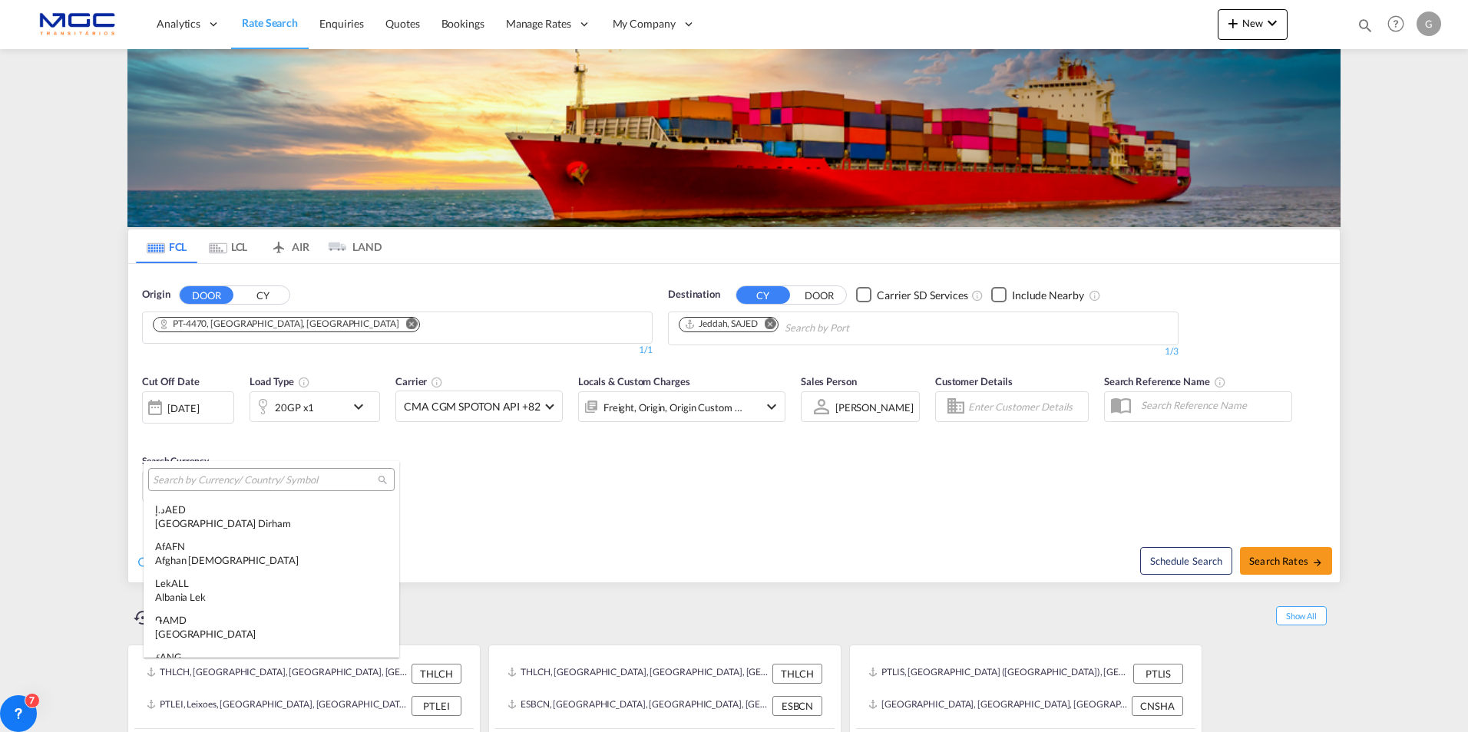
scroll to position [5300, 0]
click at [239, 479] on input "search" at bounding box center [265, 481] width 225 height 14
type input "e"
drag, startPoint x: 853, startPoint y: 530, endPoint x: 858, endPoint y: 491, distance: 38.7
click at [854, 530] on md-backdrop at bounding box center [734, 366] width 1468 height 732
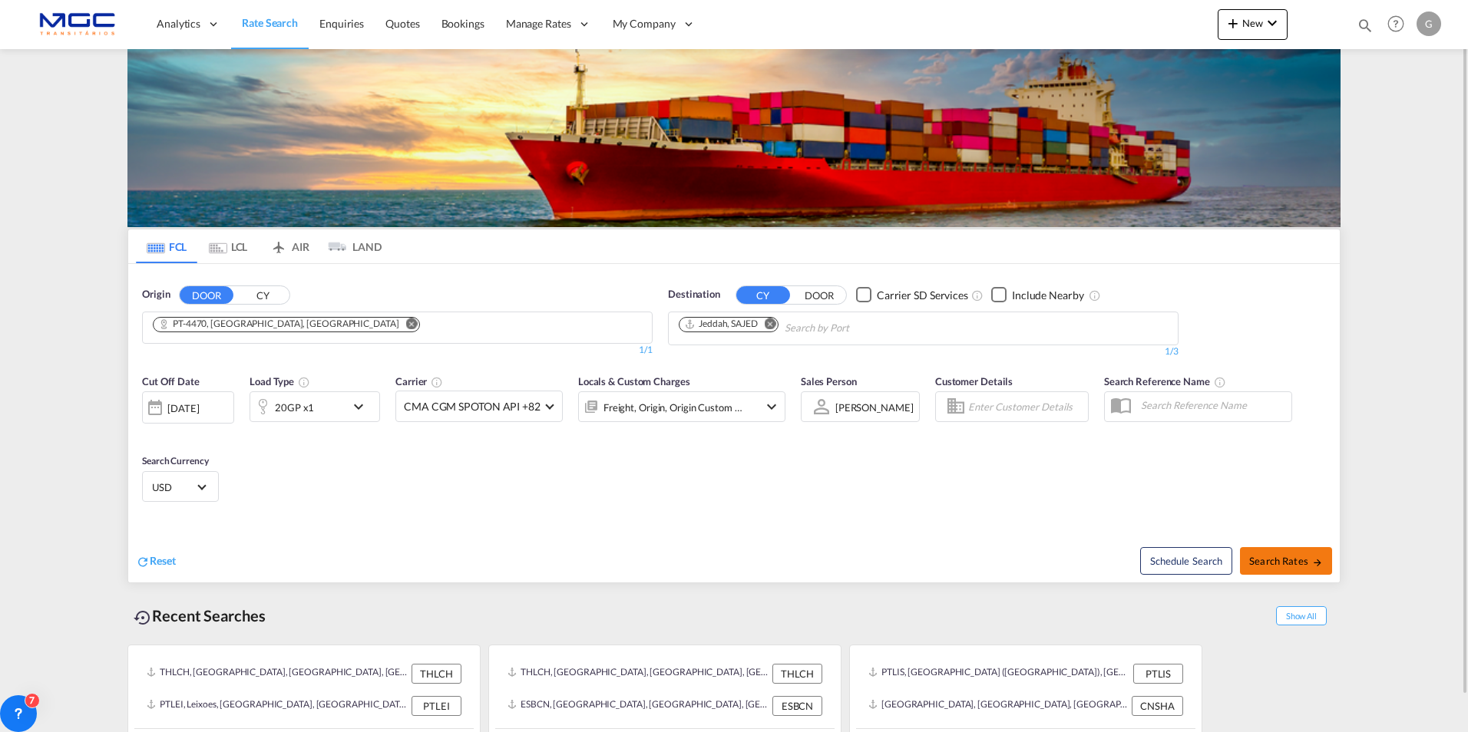
click at [1267, 554] on button "Search Rates" at bounding box center [1286, 561] width 92 height 28
type input "4470 to SAJED / [DATE]"
